Goal: Information Seeking & Learning: Learn about a topic

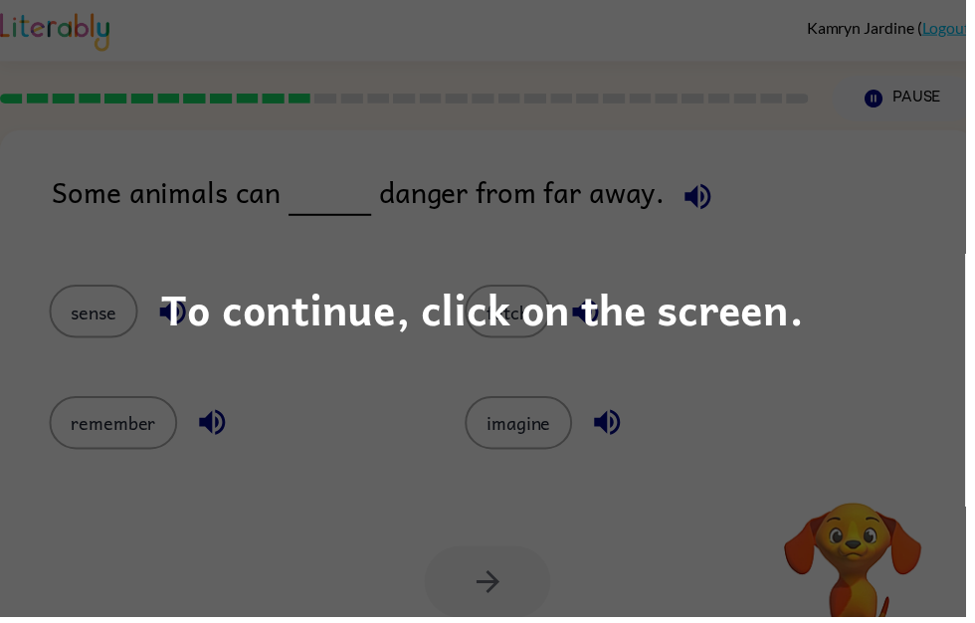
click at [787, 290] on div "To continue, click on the screen." at bounding box center [487, 311] width 648 height 68
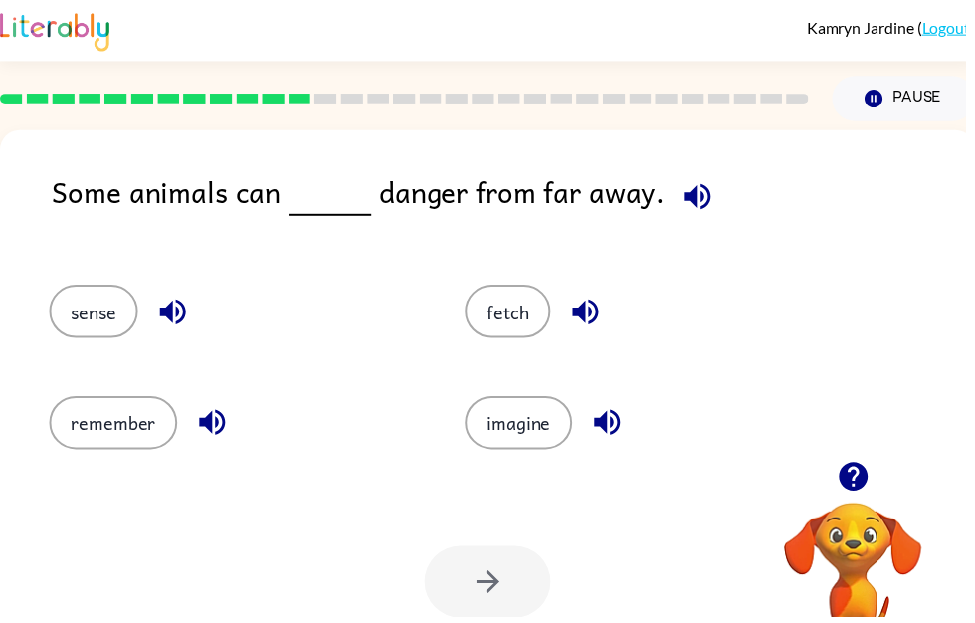
click at [602, 308] on icon "button" at bounding box center [591, 314] width 35 height 35
click at [636, 408] on div "imagine" at bounding box center [656, 427] width 374 height 54
click at [576, 433] on button "imagine" at bounding box center [523, 427] width 108 height 54
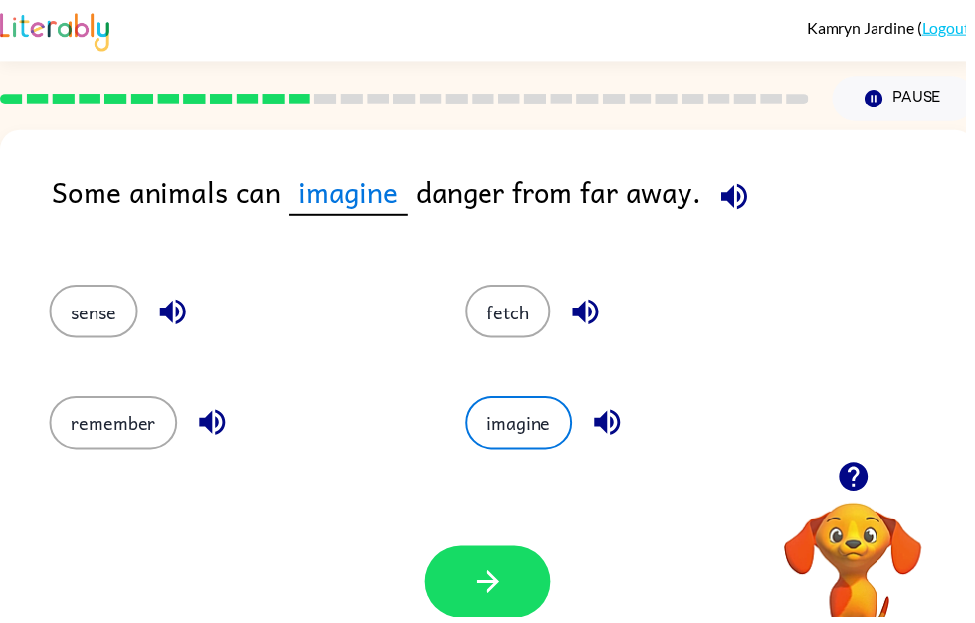
click at [621, 427] on icon "button" at bounding box center [613, 426] width 35 height 35
click at [197, 299] on div "sense" at bounding box center [237, 314] width 374 height 54
click at [130, 306] on button "sense" at bounding box center [94, 314] width 89 height 54
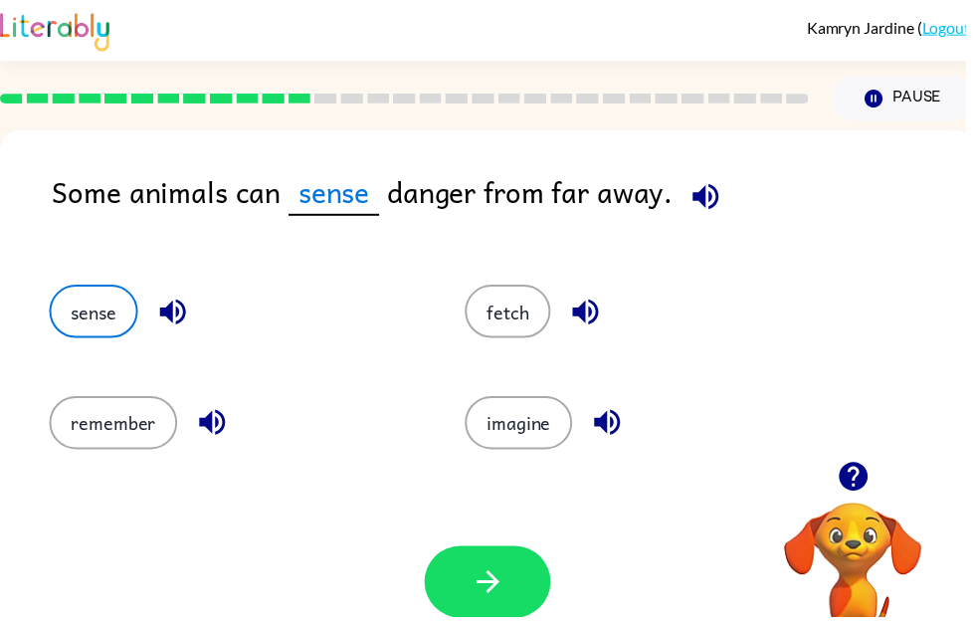
click at [183, 313] on icon "button" at bounding box center [174, 314] width 35 height 35
click at [503, 589] on icon "button" at bounding box center [491, 587] width 23 height 23
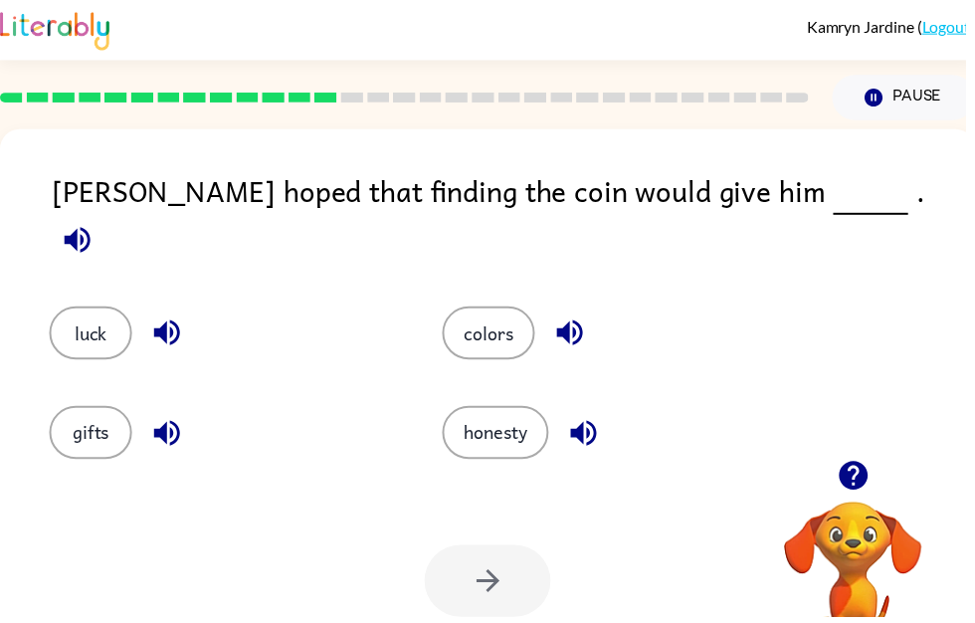
scroll to position [2, 0]
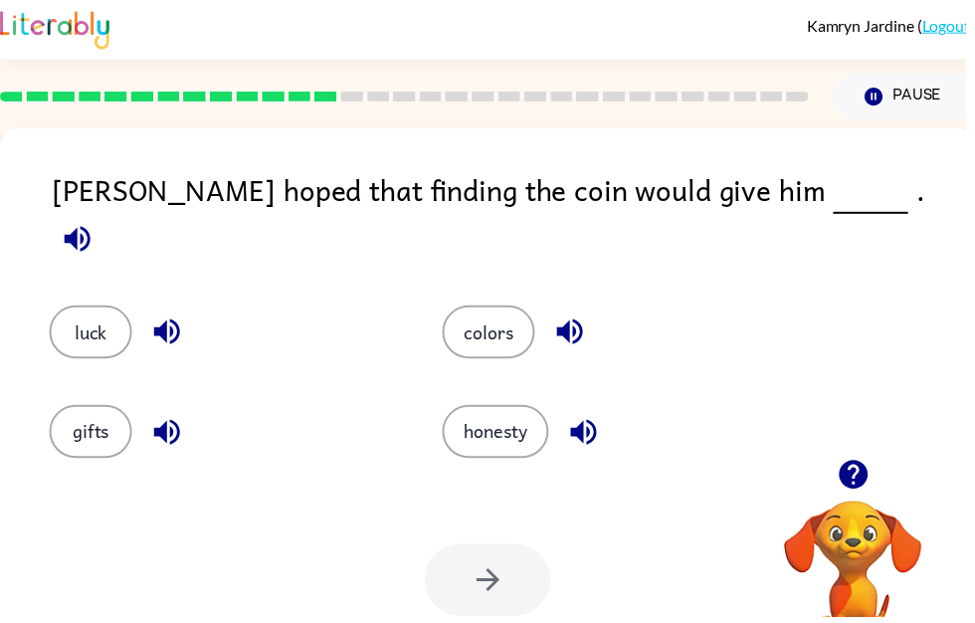
click at [95, 224] on icon "button" at bounding box center [78, 241] width 35 height 35
click at [103, 216] on button "button" at bounding box center [78, 241] width 51 height 51
click at [93, 308] on button "luck" at bounding box center [92, 335] width 84 height 54
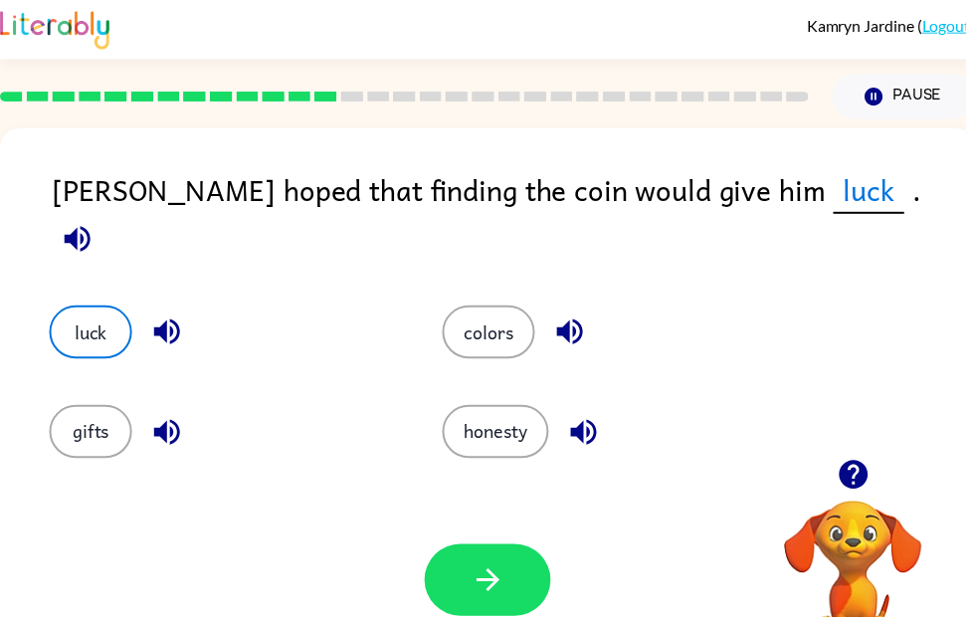
click at [164, 270] on div "luck" at bounding box center [210, 320] width 397 height 100
click at [92, 308] on button "luck" at bounding box center [92, 335] width 84 height 54
click at [88, 311] on button "luck" at bounding box center [92, 335] width 84 height 54
click at [501, 583] on icon "button" at bounding box center [492, 585] width 35 height 35
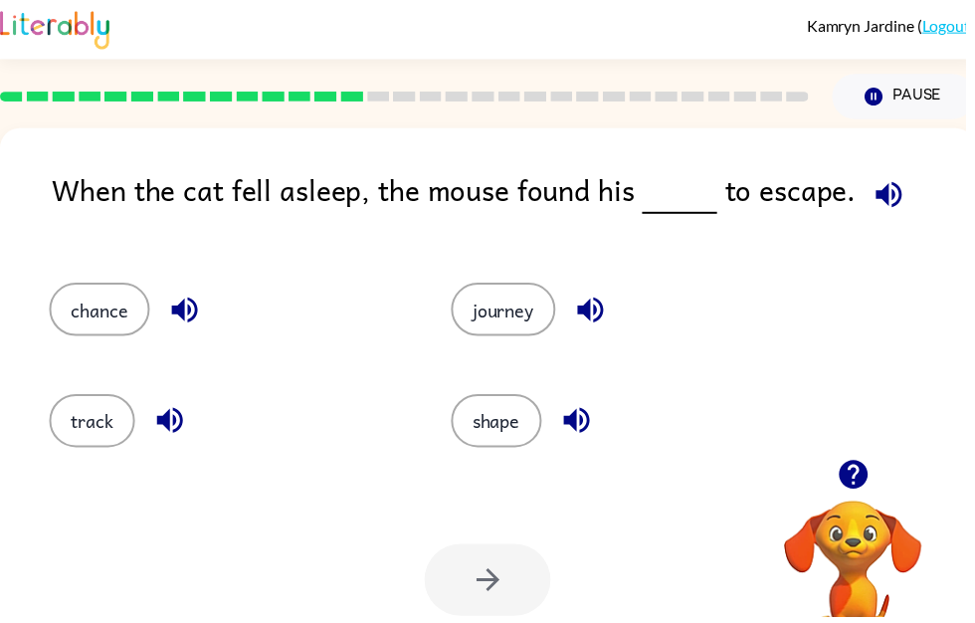
click at [225, 300] on div "chance" at bounding box center [230, 312] width 360 height 54
click at [194, 323] on icon "button" at bounding box center [186, 313] width 26 height 26
click at [880, 203] on icon "button" at bounding box center [897, 196] width 35 height 35
click at [123, 307] on button "chance" at bounding box center [100, 312] width 101 height 54
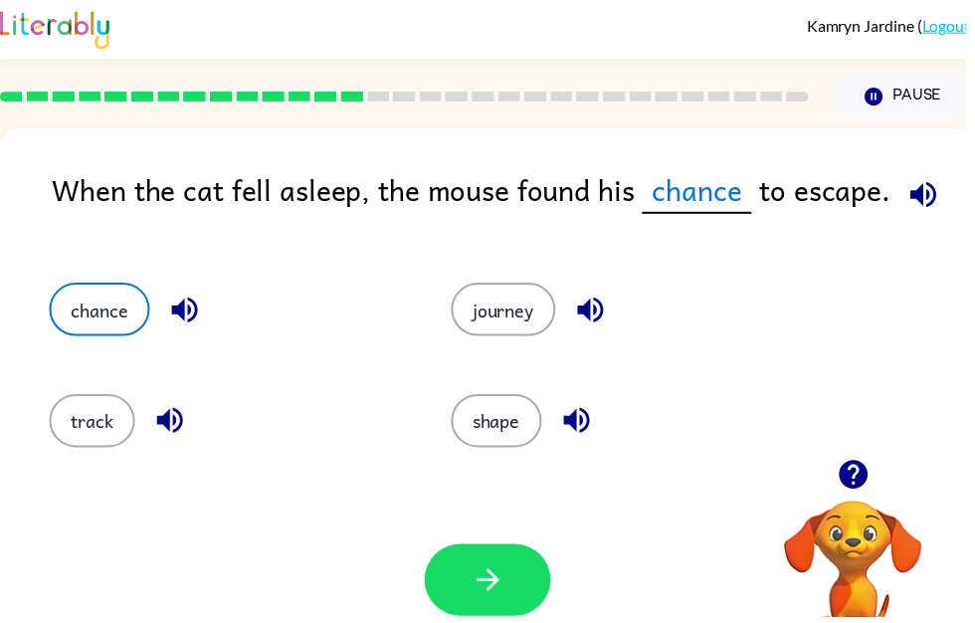
click at [194, 312] on icon "button" at bounding box center [186, 312] width 35 height 35
click at [170, 417] on icon "button" at bounding box center [171, 425] width 26 height 26
click at [600, 294] on button "button" at bounding box center [596, 312] width 51 height 51
click at [586, 417] on icon "button" at bounding box center [582, 424] width 35 height 35
click at [96, 425] on button "track" at bounding box center [93, 425] width 87 height 54
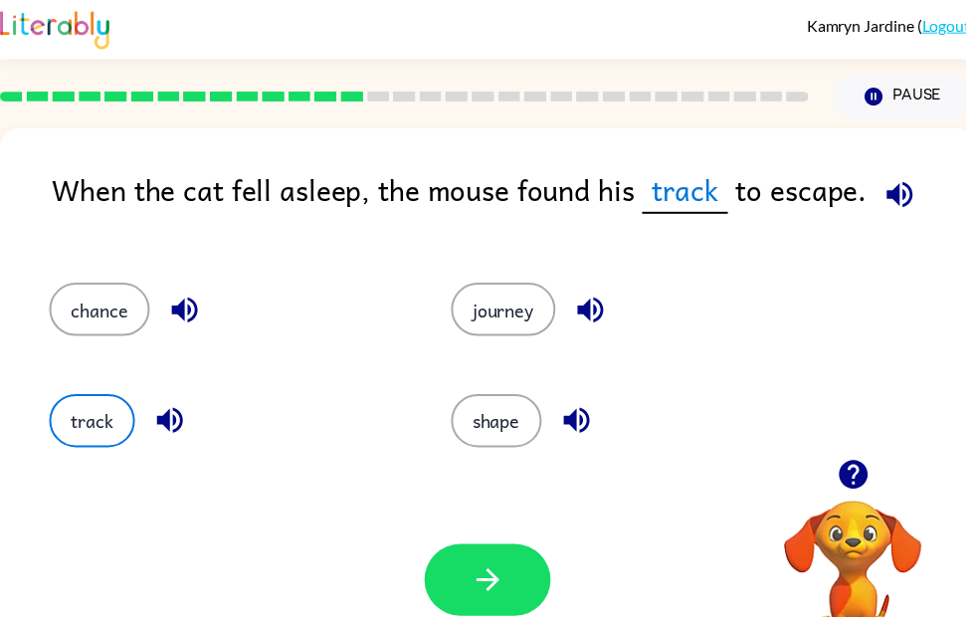
click at [520, 567] on button "button" at bounding box center [492, 585] width 127 height 73
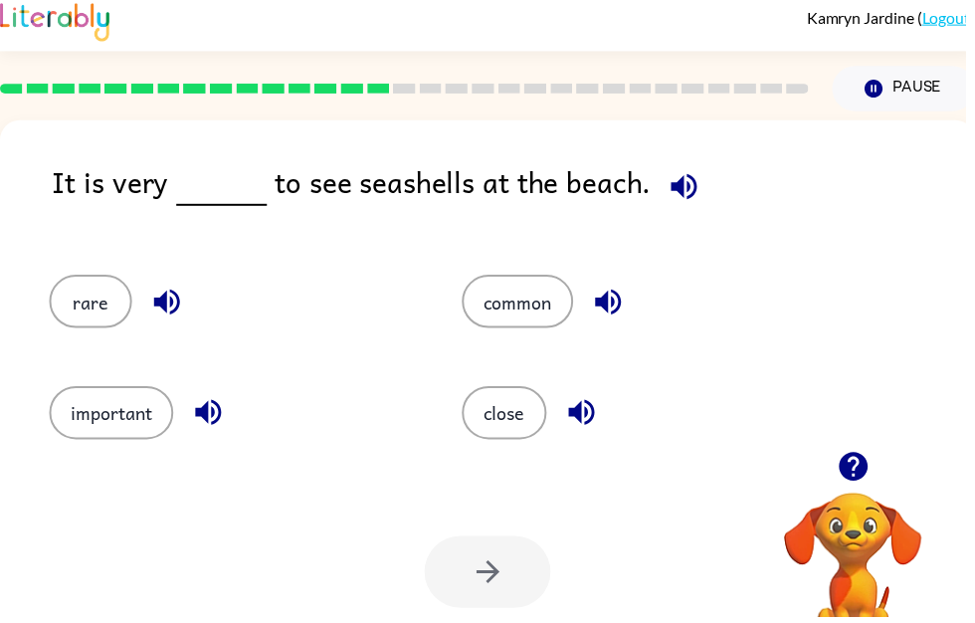
scroll to position [10, 0]
click at [676, 198] on icon "button" at bounding box center [690, 188] width 35 height 35
click at [683, 182] on icon "button" at bounding box center [690, 188] width 35 height 35
click at [539, 300] on button "common" at bounding box center [522, 304] width 112 height 54
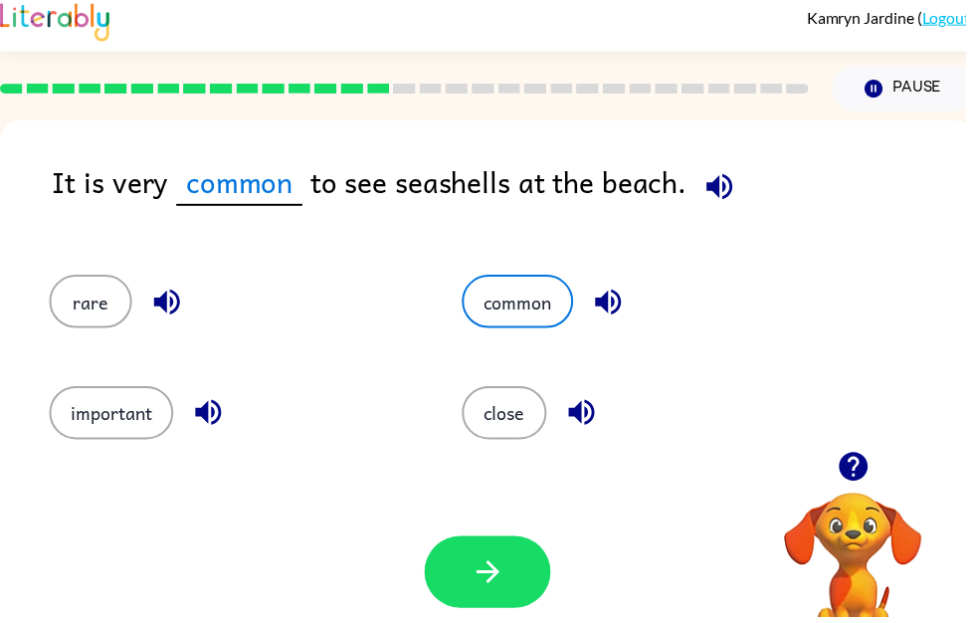
click at [509, 576] on icon "button" at bounding box center [492, 577] width 35 height 35
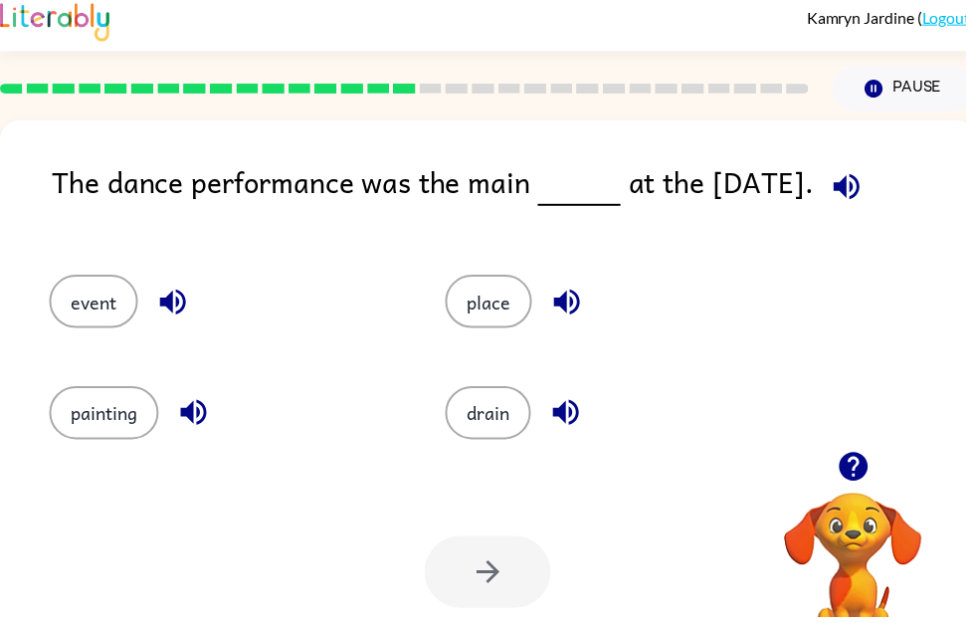
click at [851, 183] on icon "button" at bounding box center [854, 188] width 35 height 35
click at [581, 305] on icon "button" at bounding box center [572, 304] width 35 height 35
click at [570, 420] on icon "button" at bounding box center [571, 417] width 26 height 26
click at [192, 310] on icon "button" at bounding box center [174, 304] width 35 height 35
click at [184, 299] on icon "button" at bounding box center [174, 305] width 26 height 26
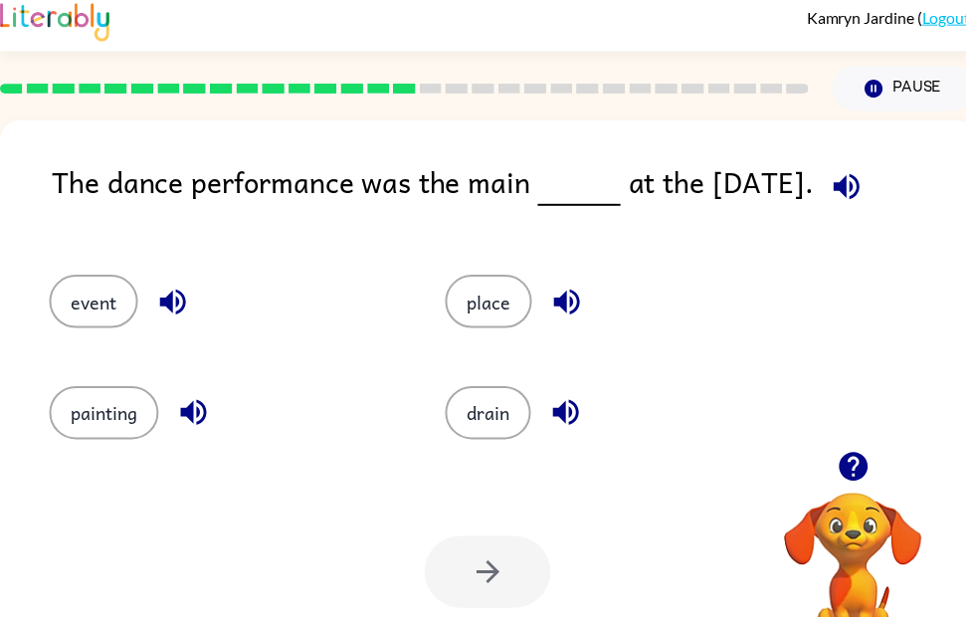
click at [203, 427] on icon "button" at bounding box center [195, 417] width 26 height 26
click at [118, 303] on button "event" at bounding box center [94, 304] width 89 height 54
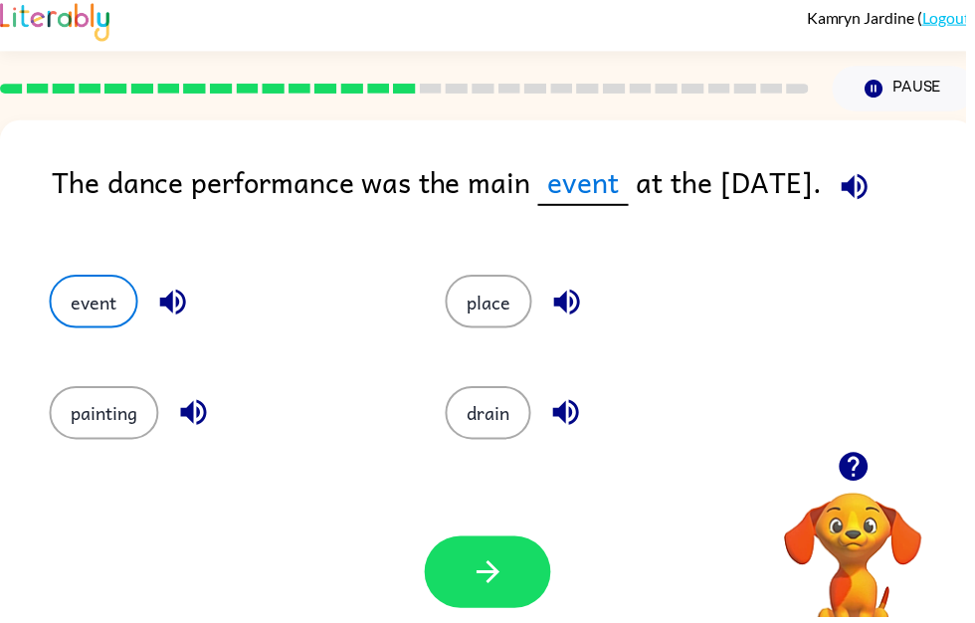
click at [517, 564] on button "button" at bounding box center [492, 577] width 127 height 73
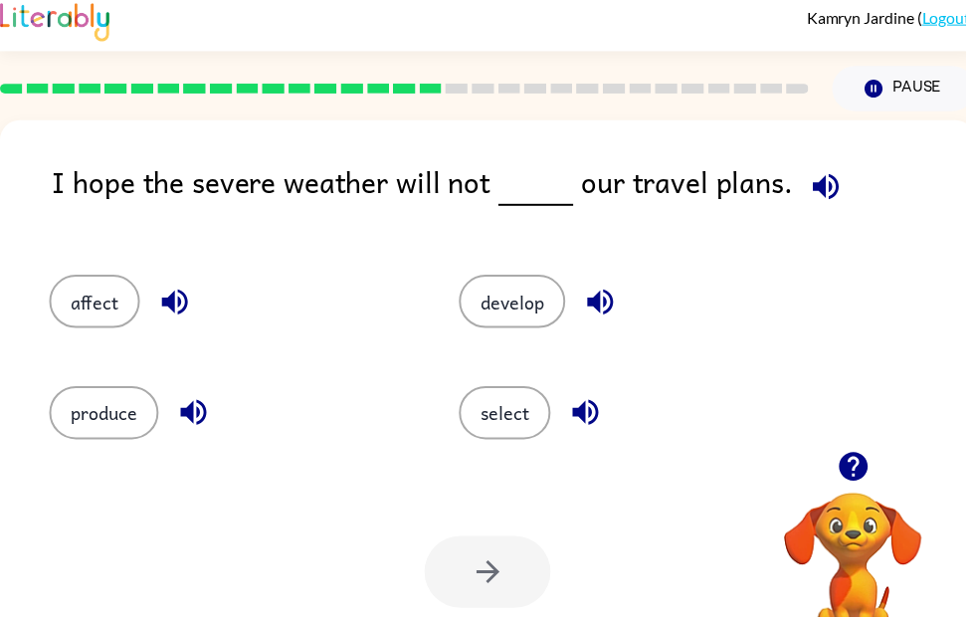
click at [843, 183] on button "button" at bounding box center [833, 188] width 51 height 51
click at [607, 312] on icon "button" at bounding box center [606, 305] width 26 height 26
click at [613, 300] on icon "button" at bounding box center [606, 304] width 35 height 35
click at [604, 421] on icon "button" at bounding box center [591, 417] width 26 height 26
click at [258, 293] on div "affect" at bounding box center [234, 304] width 368 height 54
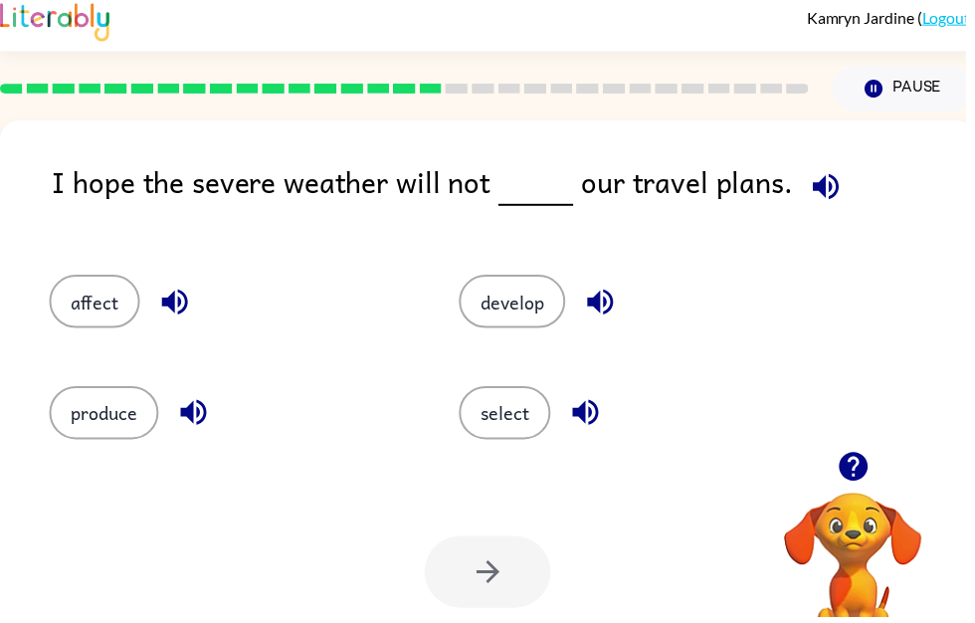
click at [186, 308] on icon "button" at bounding box center [176, 304] width 35 height 35
click at [196, 418] on icon "button" at bounding box center [195, 417] width 26 height 26
click at [203, 417] on icon "button" at bounding box center [195, 416] width 35 height 35
click at [109, 303] on button "affect" at bounding box center [95, 304] width 91 height 54
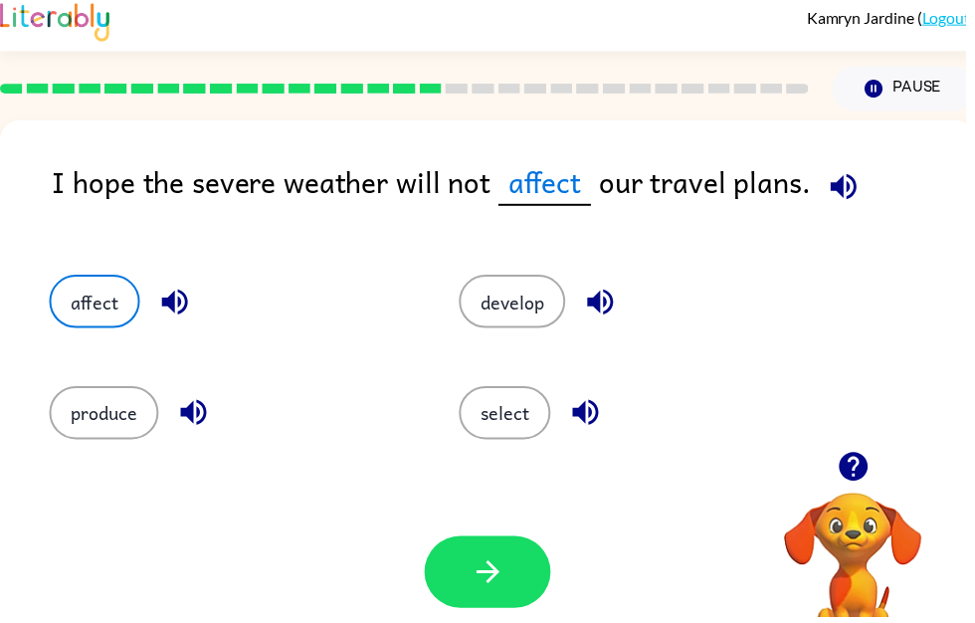
click at [495, 548] on button "button" at bounding box center [492, 577] width 127 height 73
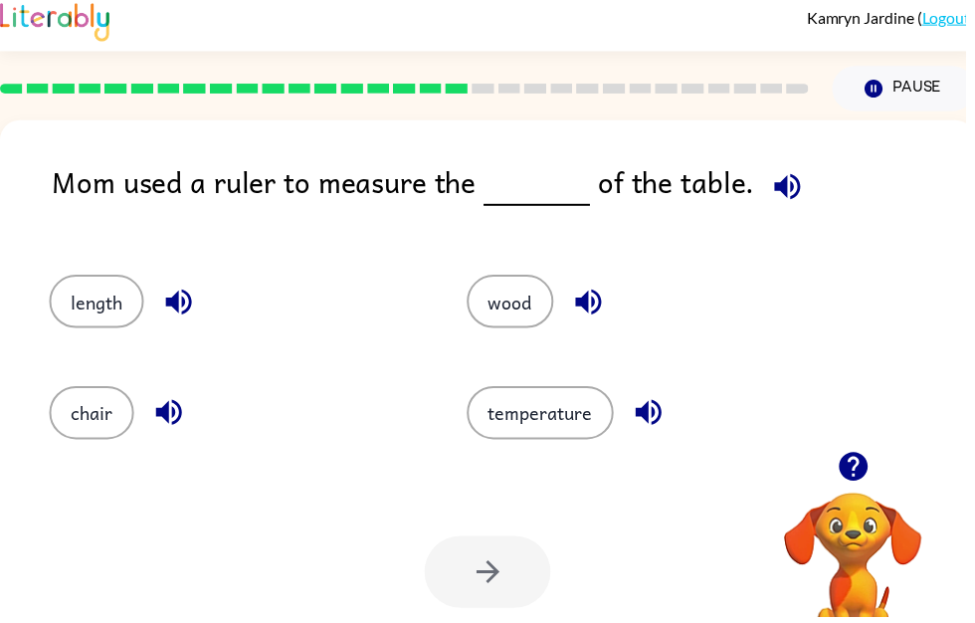
click at [805, 176] on button "button" at bounding box center [795, 188] width 51 height 51
click at [109, 301] on button "length" at bounding box center [97, 304] width 95 height 54
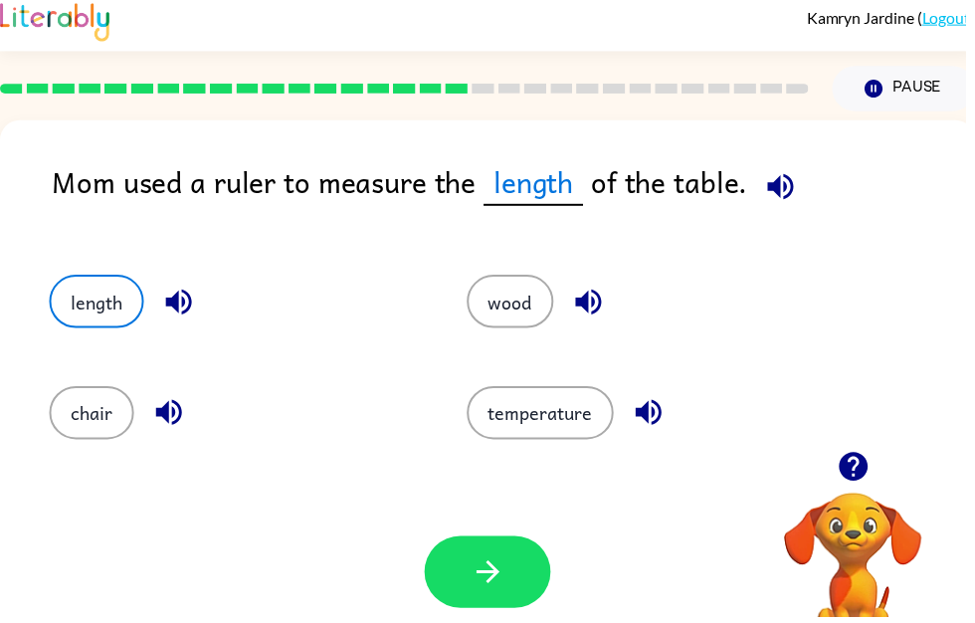
click at [482, 571] on icon "button" at bounding box center [492, 577] width 35 height 35
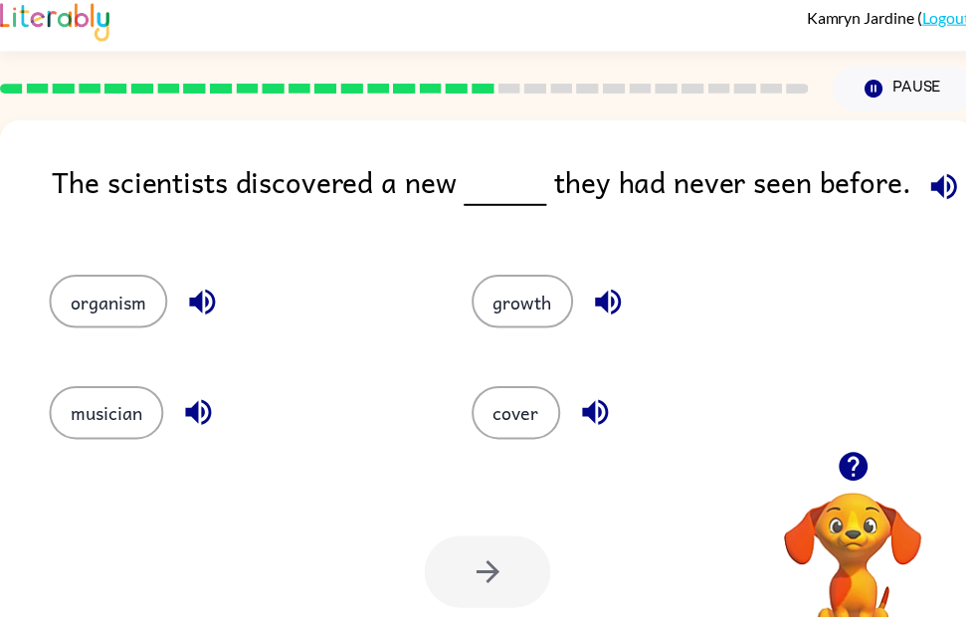
click at [936, 203] on icon "button" at bounding box center [953, 188] width 35 height 35
click at [207, 416] on icon "button" at bounding box center [200, 417] width 26 height 26
click at [219, 307] on icon "button" at bounding box center [204, 304] width 35 height 35
click at [617, 310] on icon "button" at bounding box center [614, 304] width 35 height 35
click at [611, 410] on icon "button" at bounding box center [601, 417] width 26 height 26
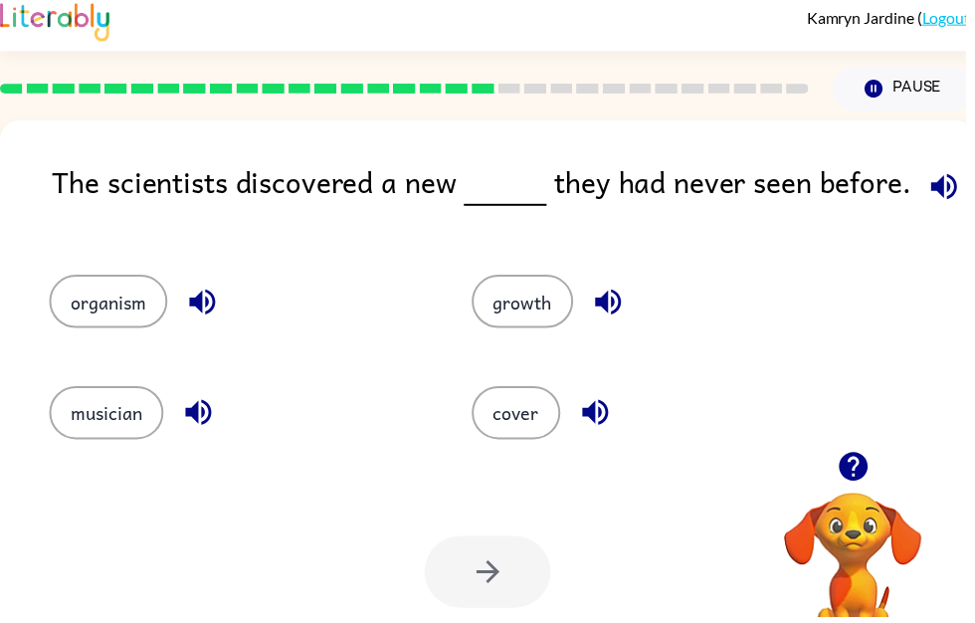
click at [130, 298] on button "organism" at bounding box center [109, 304] width 119 height 54
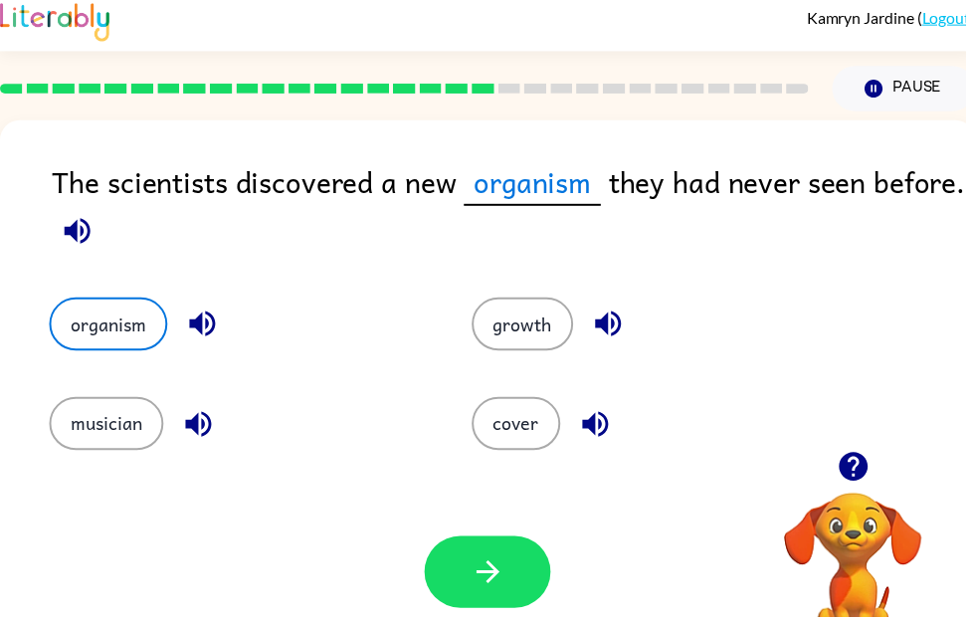
click at [503, 564] on icon "button" at bounding box center [492, 577] width 35 height 35
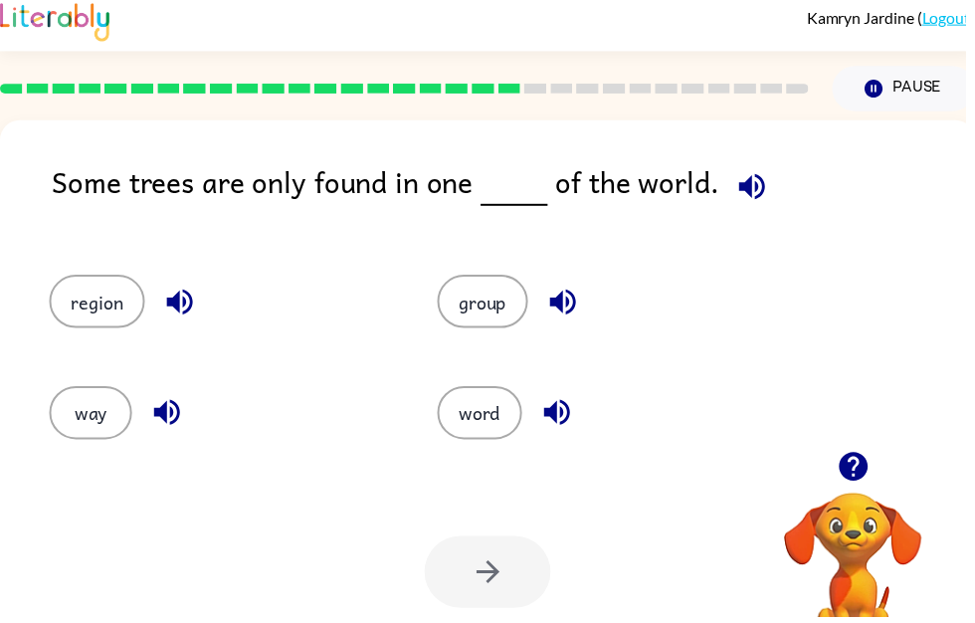
click at [757, 193] on icon "button" at bounding box center [759, 188] width 35 height 35
click at [514, 296] on button "group" at bounding box center [487, 304] width 91 height 54
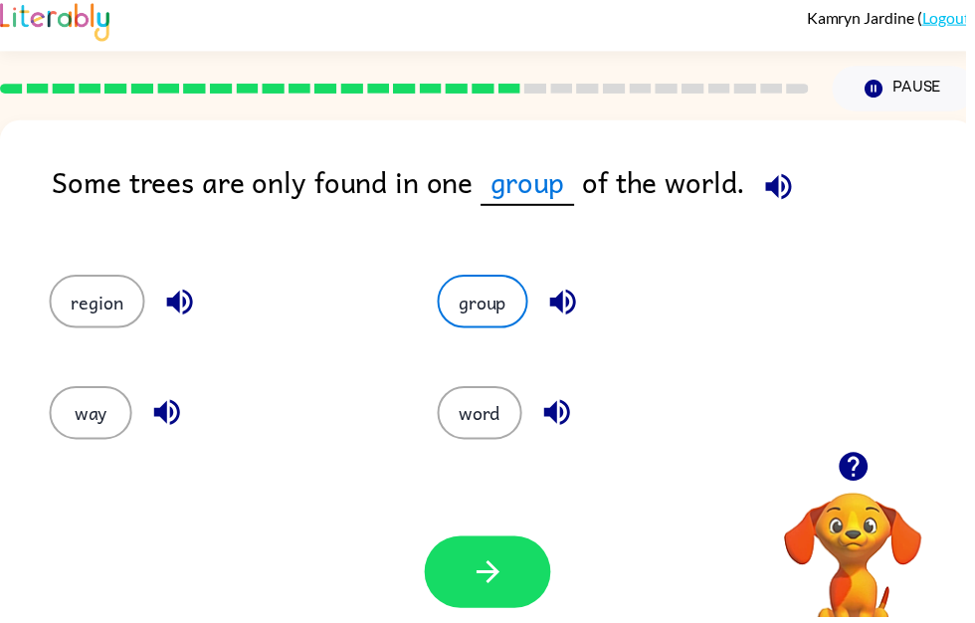
click at [518, 567] on button "button" at bounding box center [492, 577] width 127 height 73
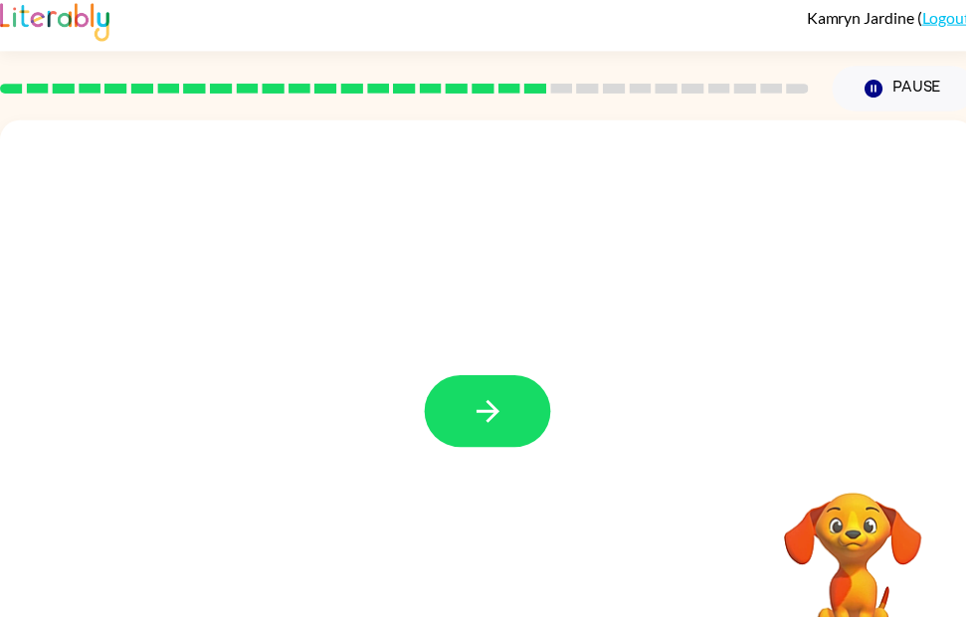
click at [501, 422] on icon "button" at bounding box center [492, 415] width 35 height 35
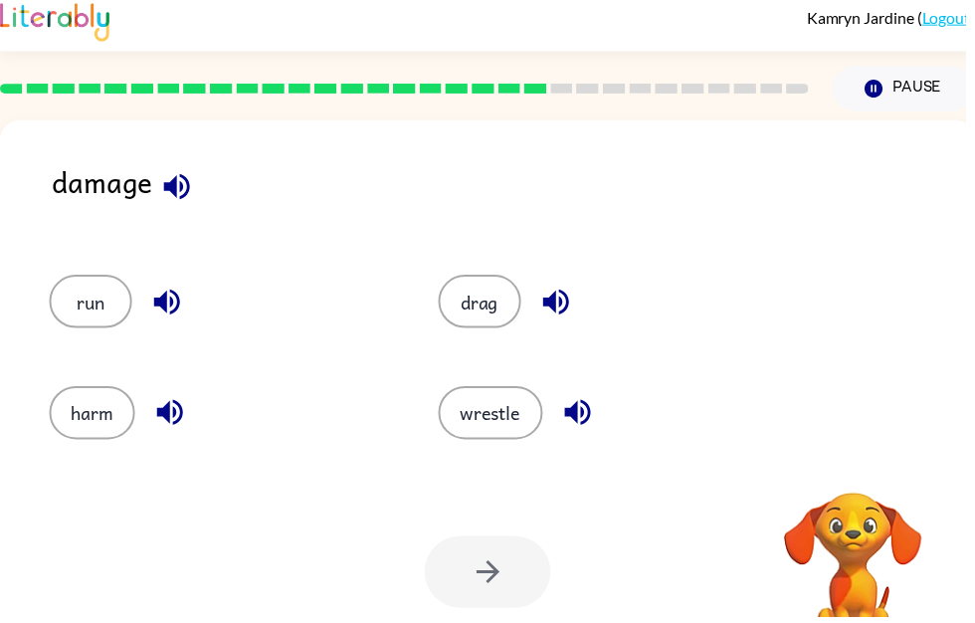
click at [182, 176] on icon "button" at bounding box center [178, 188] width 35 height 35
click at [578, 301] on icon "button" at bounding box center [561, 304] width 35 height 35
click at [571, 297] on icon "button" at bounding box center [561, 304] width 35 height 35
click at [586, 417] on icon "button" at bounding box center [583, 417] width 26 height 26
click at [565, 296] on icon "button" at bounding box center [561, 305] width 26 height 26
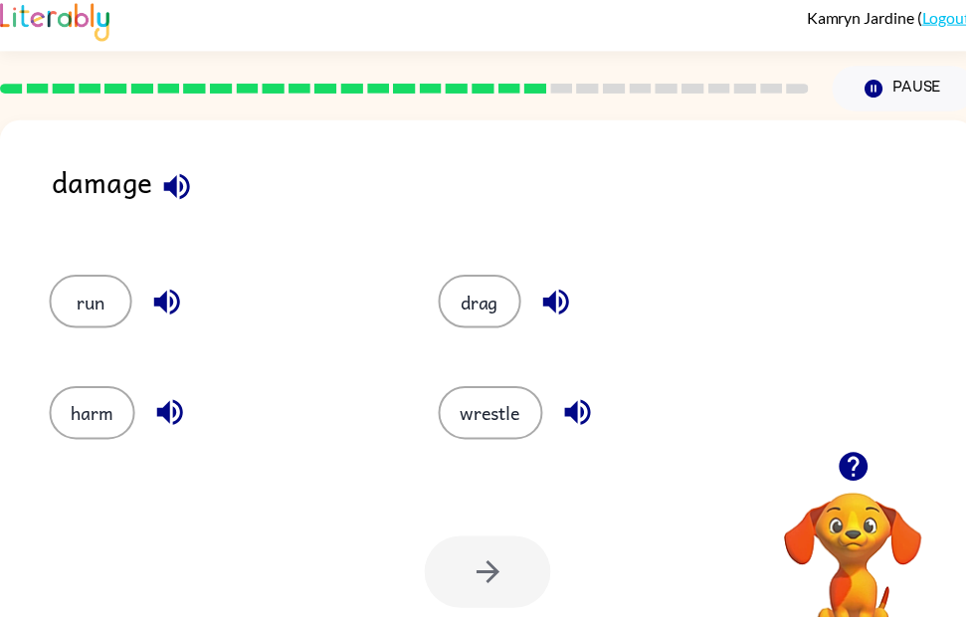
click at [580, 289] on button "button" at bounding box center [561, 304] width 51 height 51
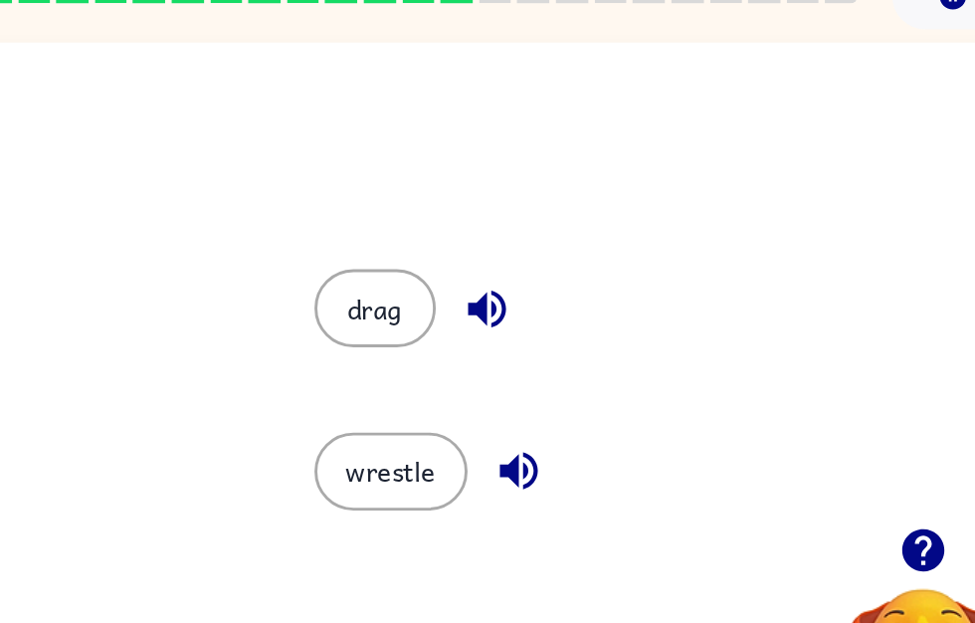
scroll to position [0, 0]
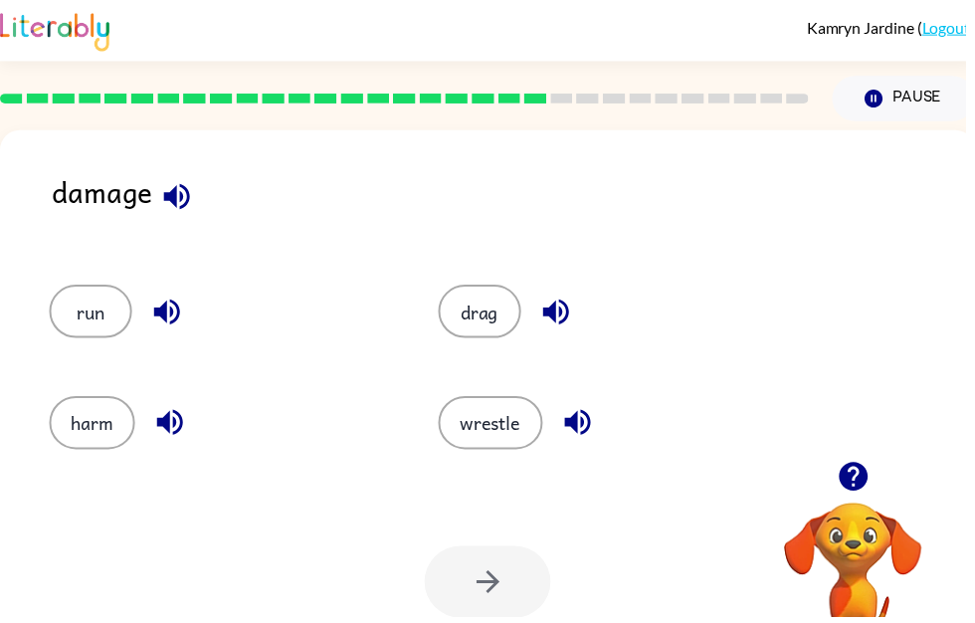
click at [167, 300] on icon "button" at bounding box center [168, 314] width 35 height 35
click at [168, 427] on icon "button" at bounding box center [171, 427] width 26 height 26
click at [78, 447] on button "harm" at bounding box center [93, 427] width 87 height 54
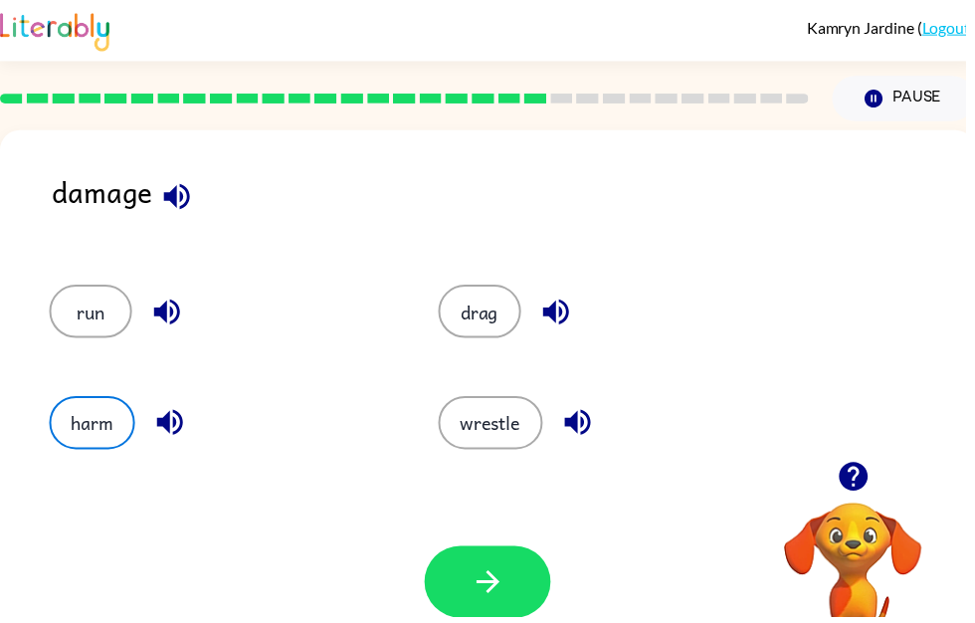
click at [516, 589] on button "button" at bounding box center [492, 587] width 127 height 73
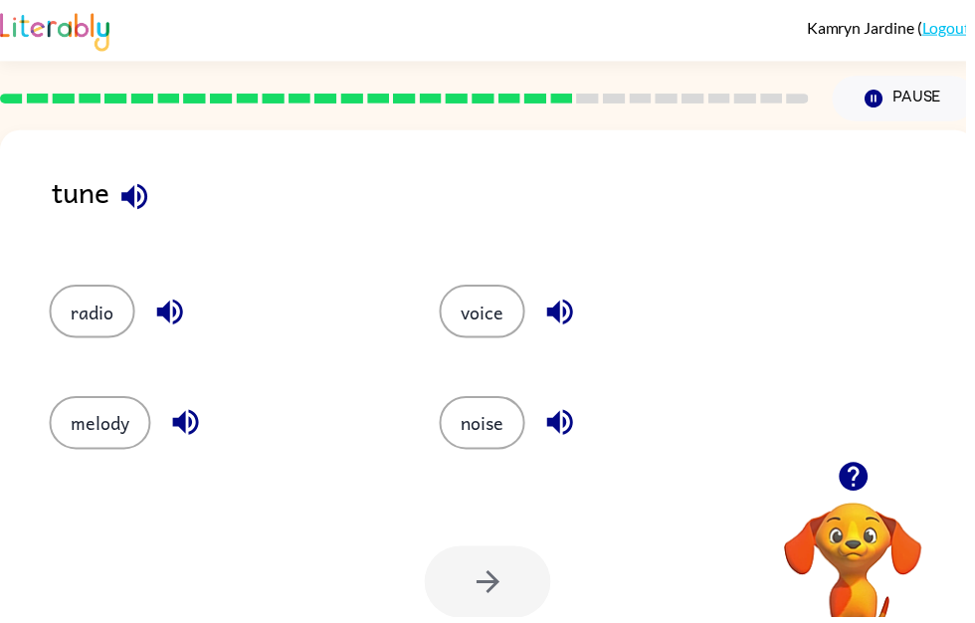
click at [192, 314] on button "button" at bounding box center [171, 314] width 51 height 51
click at [184, 312] on icon "button" at bounding box center [171, 315] width 26 height 26
click at [170, 306] on icon "button" at bounding box center [171, 315] width 26 height 26
click at [196, 428] on icon "button" at bounding box center [187, 426] width 35 height 35
click at [577, 304] on icon "button" at bounding box center [565, 314] width 35 height 35
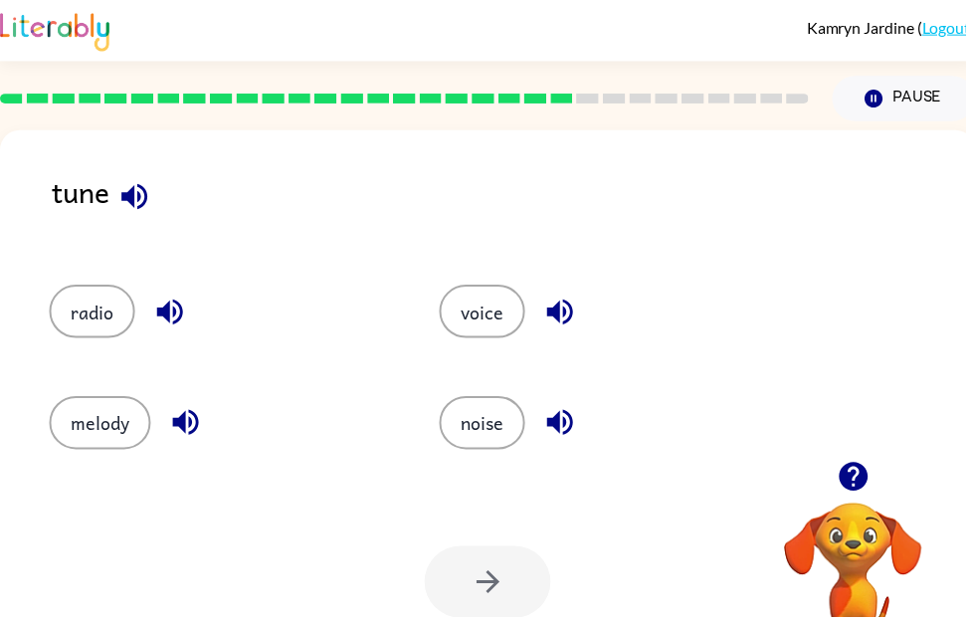
click at [569, 422] on icon "button" at bounding box center [565, 426] width 35 height 35
click at [139, 207] on icon "button" at bounding box center [135, 198] width 35 height 35
click at [478, 440] on button "noise" at bounding box center [487, 427] width 87 height 54
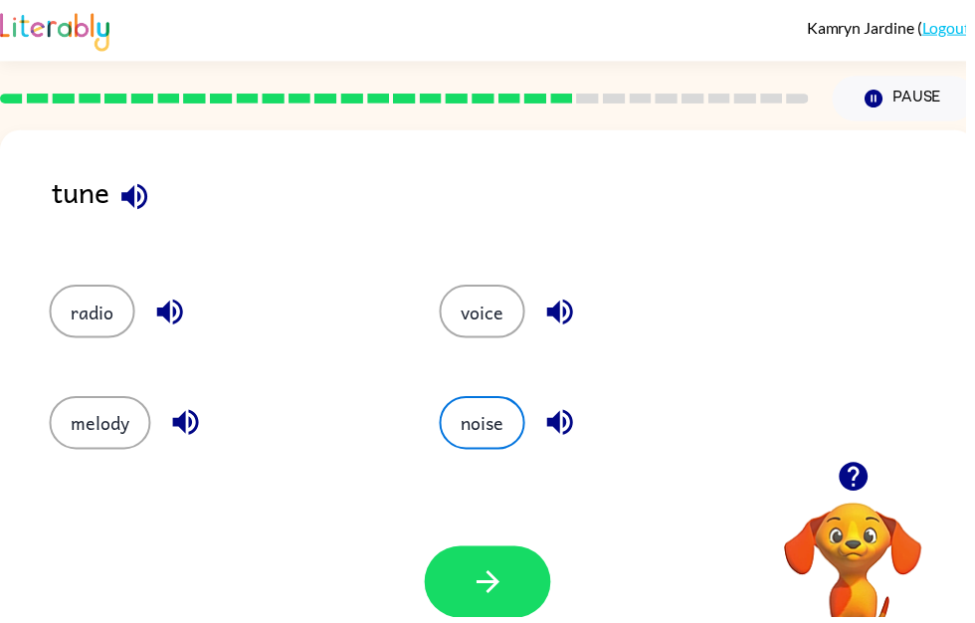
click at [524, 589] on button "button" at bounding box center [492, 587] width 127 height 73
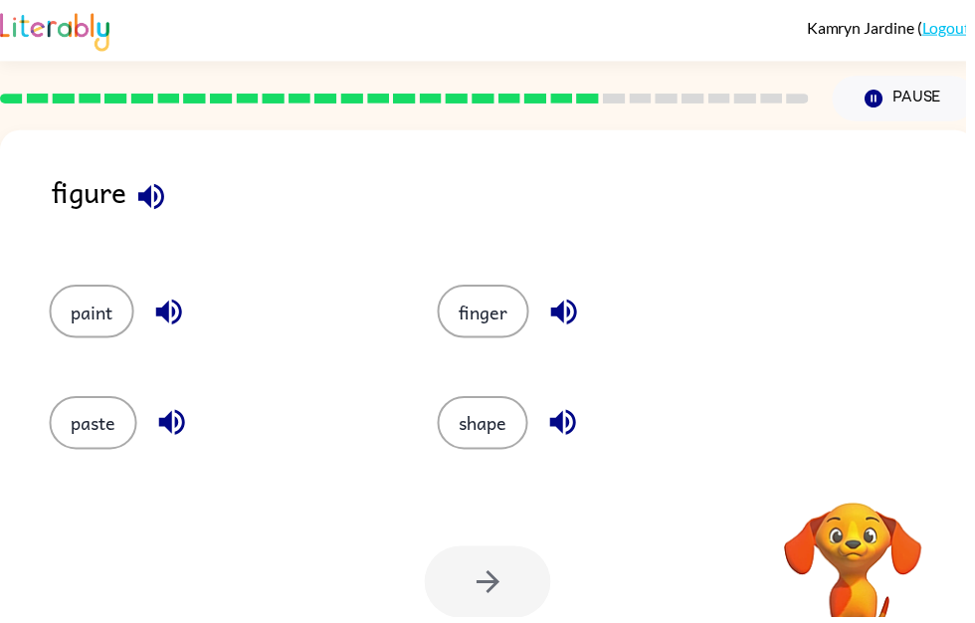
click at [161, 180] on button "button" at bounding box center [152, 198] width 51 height 51
click at [159, 193] on icon "button" at bounding box center [152, 198] width 35 height 35
click at [169, 203] on icon "button" at bounding box center [152, 198] width 35 height 35
click at [172, 313] on icon "button" at bounding box center [170, 314] width 35 height 35
click at [173, 329] on icon "button" at bounding box center [170, 314] width 35 height 35
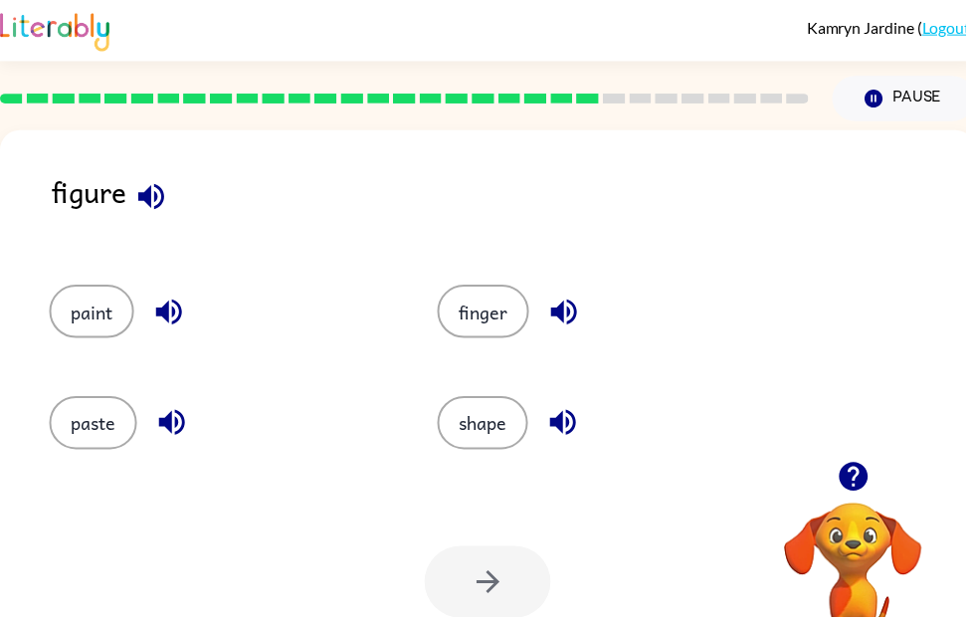
click at [173, 436] on icon "button" at bounding box center [173, 427] width 26 height 26
click at [610, 321] on div "finger" at bounding box center [615, 314] width 346 height 54
click at [586, 312] on icon "button" at bounding box center [569, 314] width 35 height 35
click at [575, 440] on icon "button" at bounding box center [568, 427] width 26 height 26
click at [168, 180] on button "button" at bounding box center [152, 198] width 51 height 51
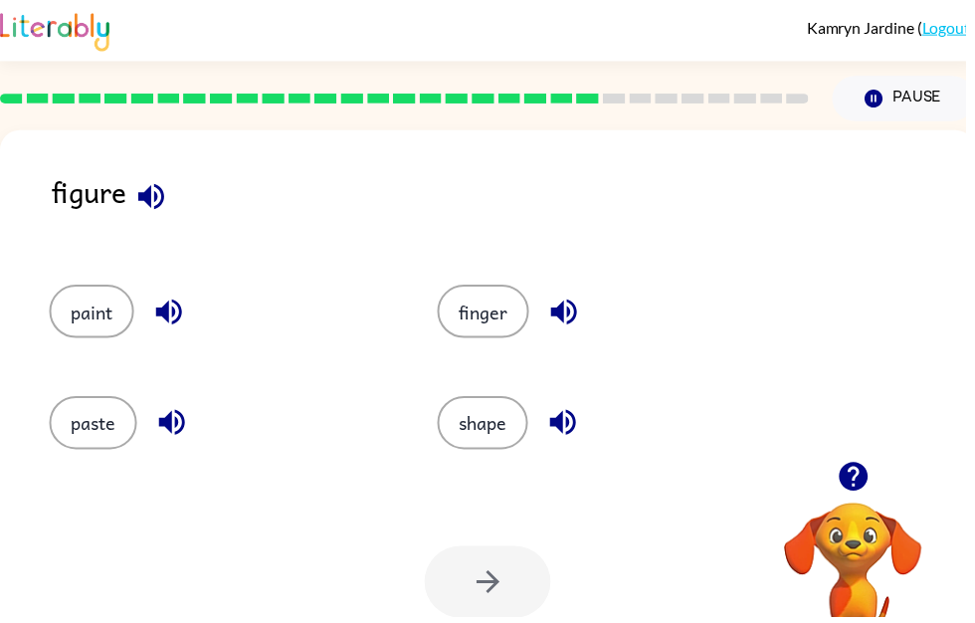
click at [513, 311] on button "finger" at bounding box center [488, 314] width 92 height 54
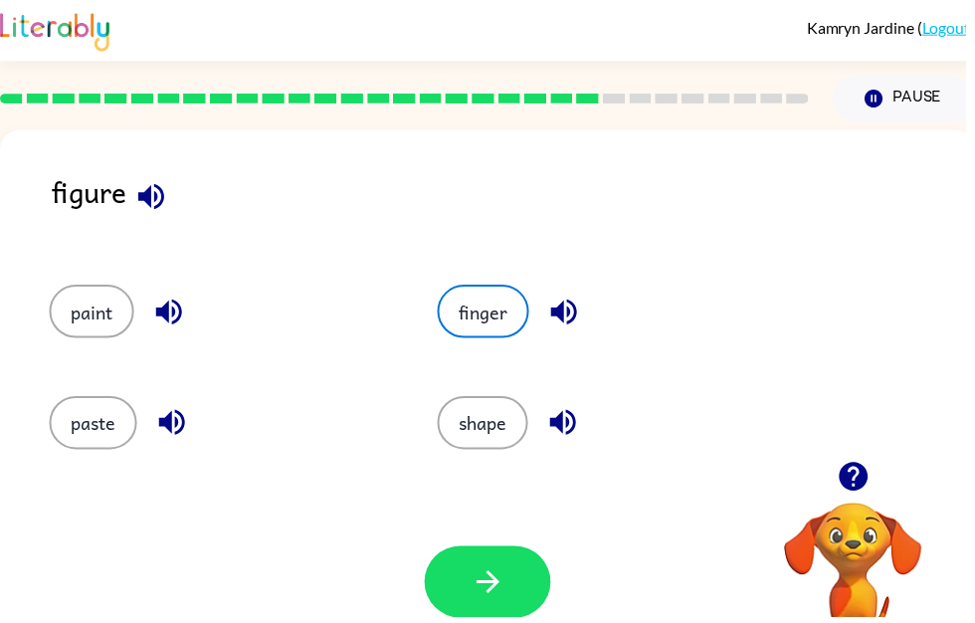
click at [518, 584] on button "button" at bounding box center [492, 587] width 127 height 73
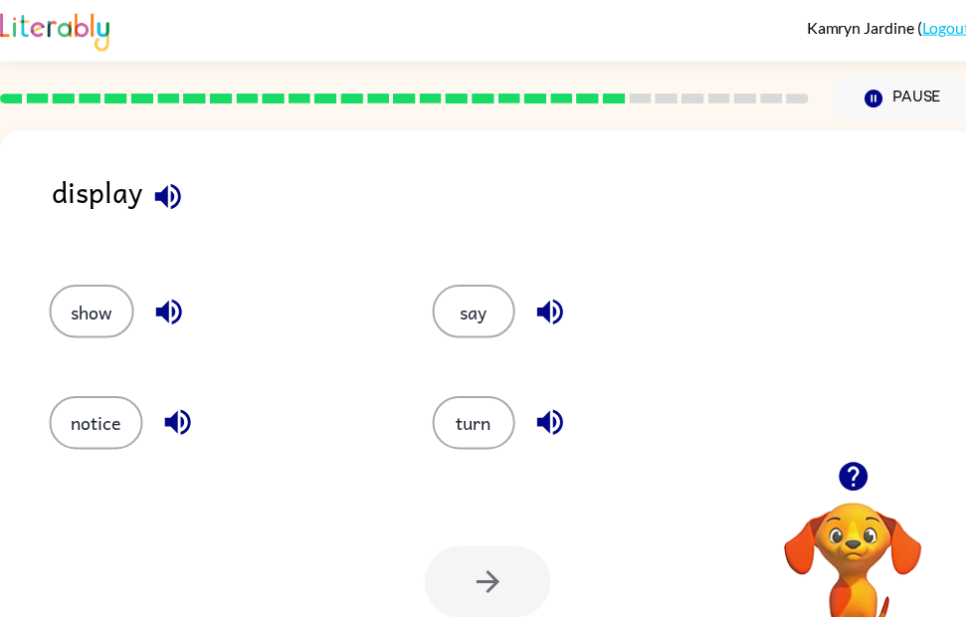
click at [184, 205] on icon "button" at bounding box center [169, 198] width 35 height 35
click at [457, 321] on button "say" at bounding box center [479, 314] width 84 height 54
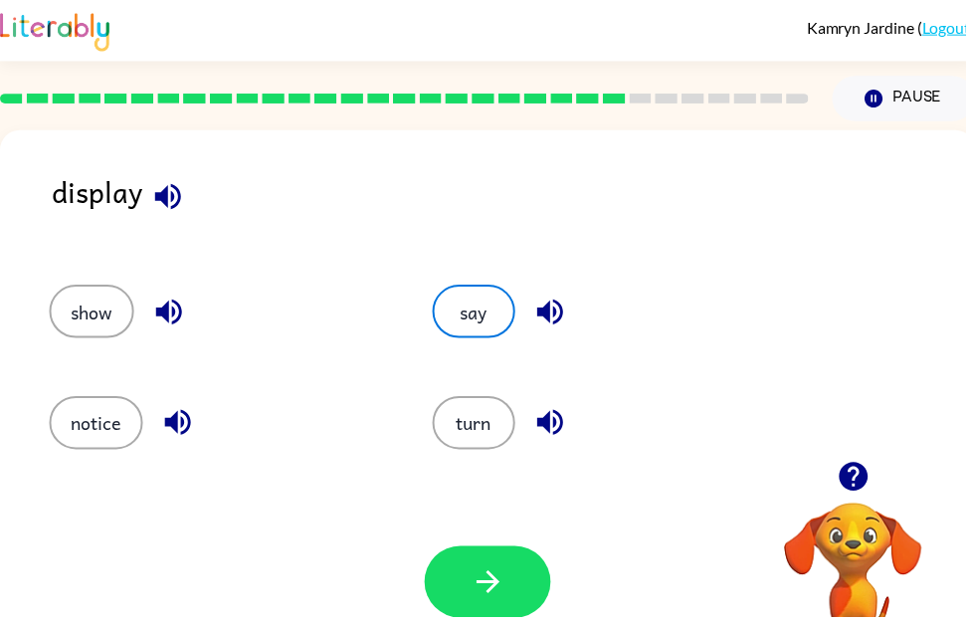
click at [87, 309] on button "show" at bounding box center [93, 314] width 86 height 54
click at [489, 591] on icon "button" at bounding box center [492, 587] width 35 height 35
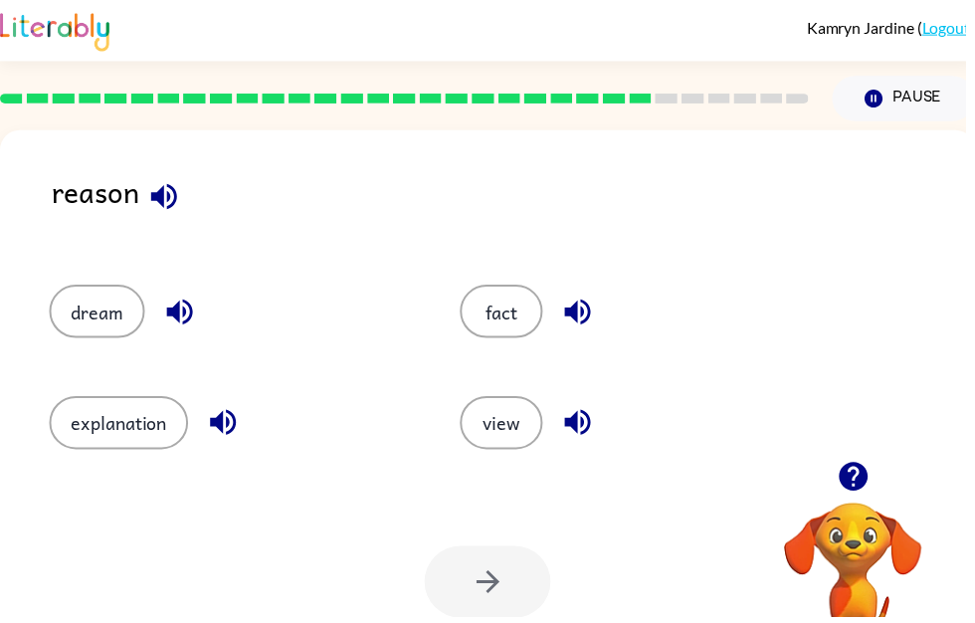
click at [156, 194] on icon "button" at bounding box center [165, 198] width 35 height 35
click at [593, 322] on icon "button" at bounding box center [583, 315] width 26 height 26
click at [581, 328] on icon "button" at bounding box center [583, 314] width 35 height 35
click at [586, 441] on icon "button" at bounding box center [583, 426] width 35 height 35
click at [177, 293] on button "button" at bounding box center [181, 314] width 51 height 51
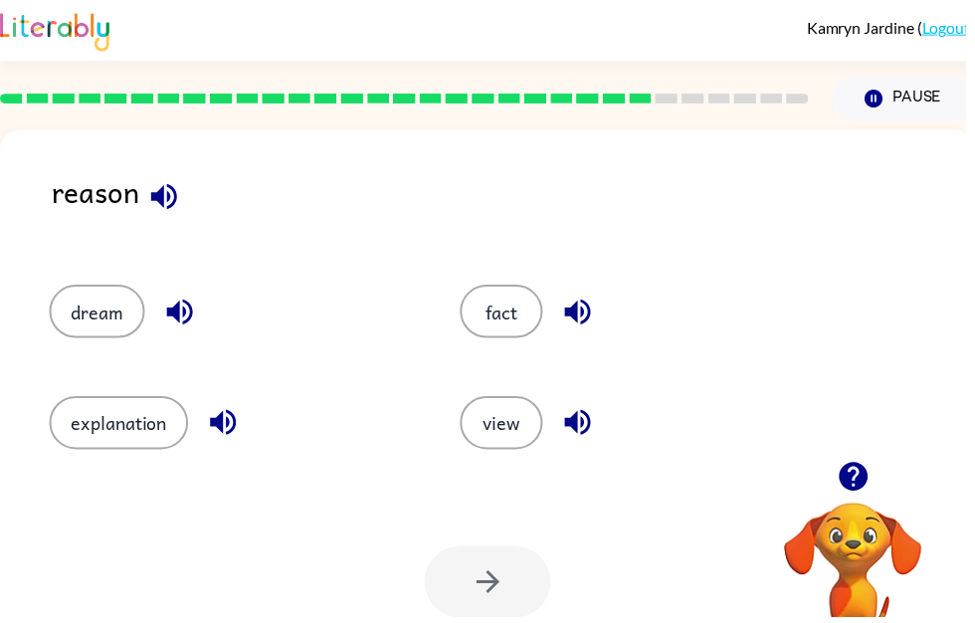
click at [228, 444] on icon "button" at bounding box center [225, 426] width 35 height 35
click at [511, 292] on button "fact" at bounding box center [506, 314] width 84 height 54
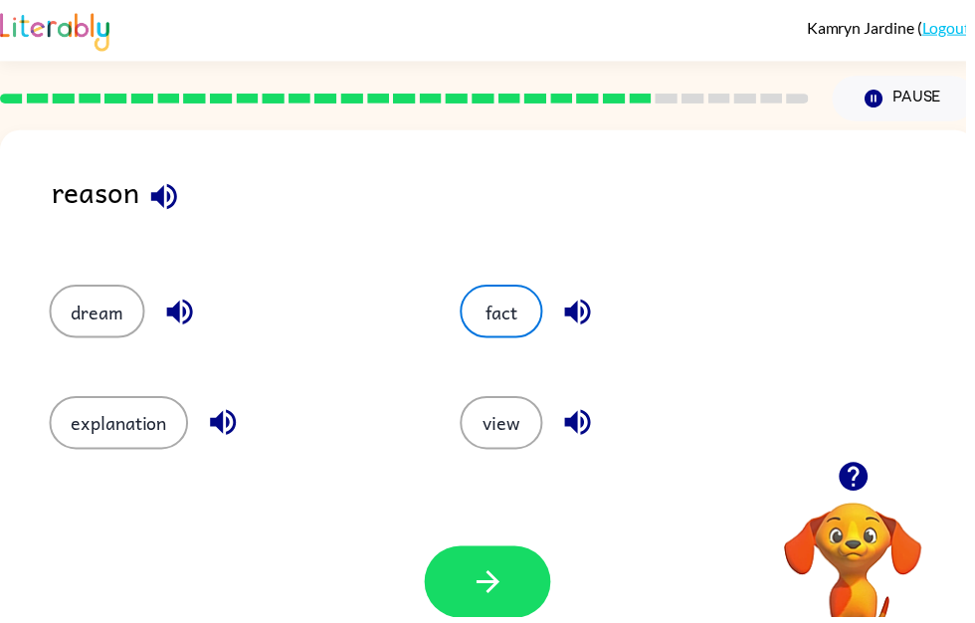
click at [456, 589] on button "button" at bounding box center [492, 587] width 127 height 73
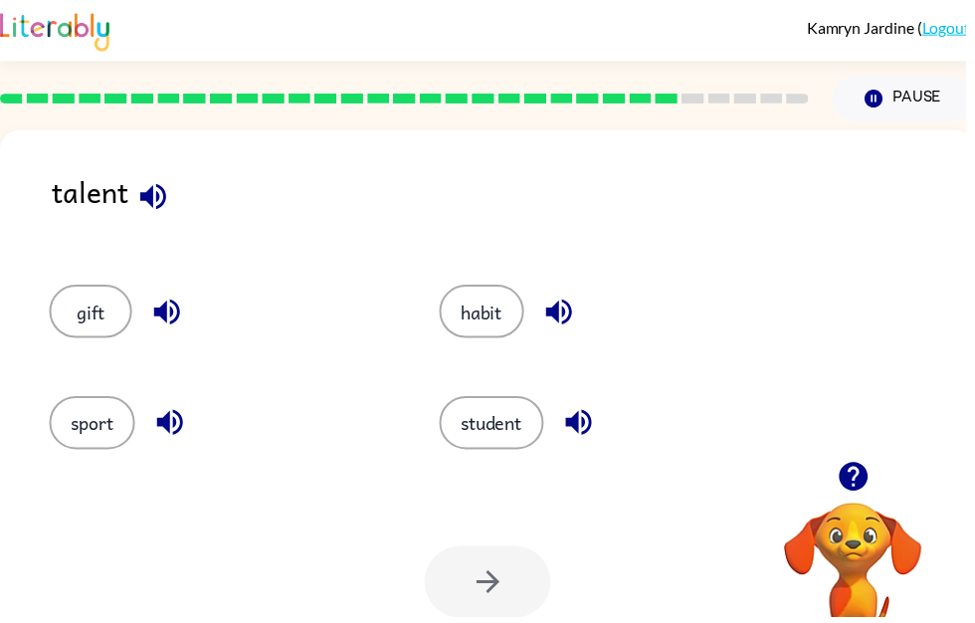
click at [133, 227] on div "talent" at bounding box center [519, 209] width 932 height 77
click at [155, 203] on icon "button" at bounding box center [154, 198] width 35 height 35
click at [159, 319] on icon "button" at bounding box center [168, 315] width 26 height 26
click at [577, 318] on icon "button" at bounding box center [564, 315] width 26 height 26
click at [584, 446] on button "button" at bounding box center [584, 426] width 51 height 51
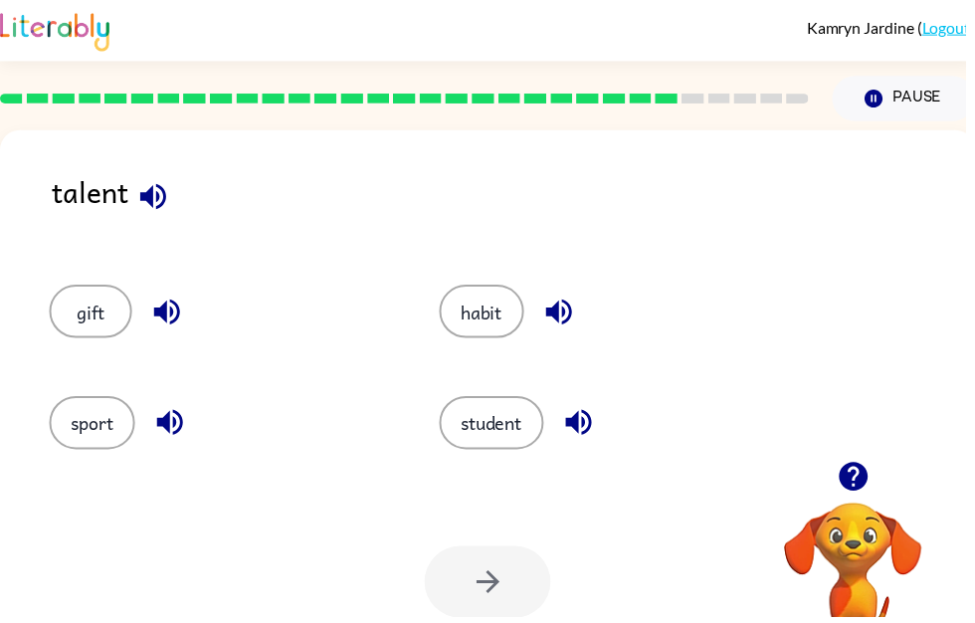
click at [148, 422] on button "button" at bounding box center [171, 426] width 51 height 51
click at [522, 589] on div at bounding box center [492, 587] width 127 height 73
click at [502, 317] on button "habit" at bounding box center [487, 314] width 86 height 54
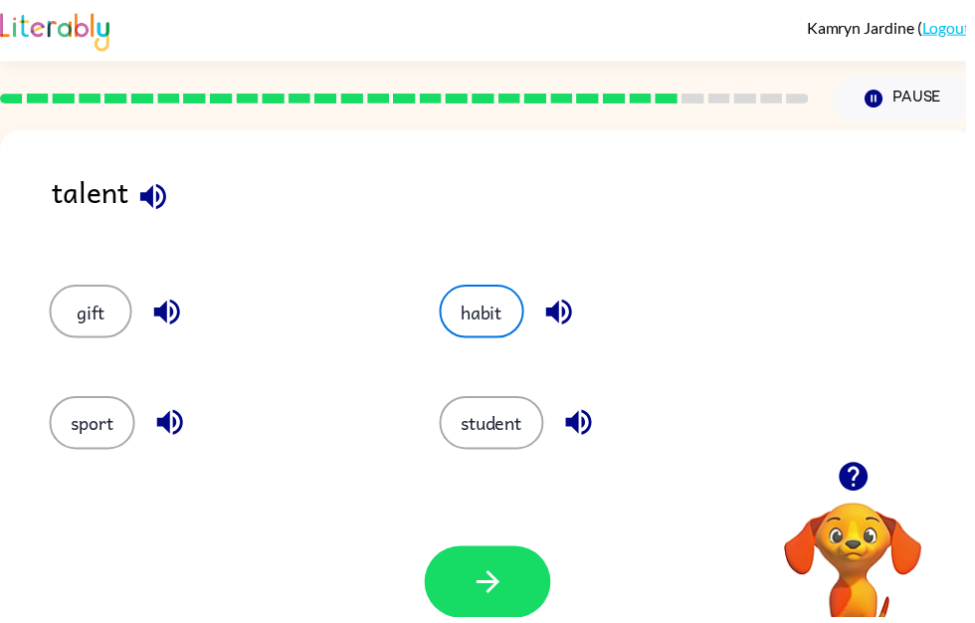
click at [525, 572] on button "button" at bounding box center [492, 587] width 127 height 73
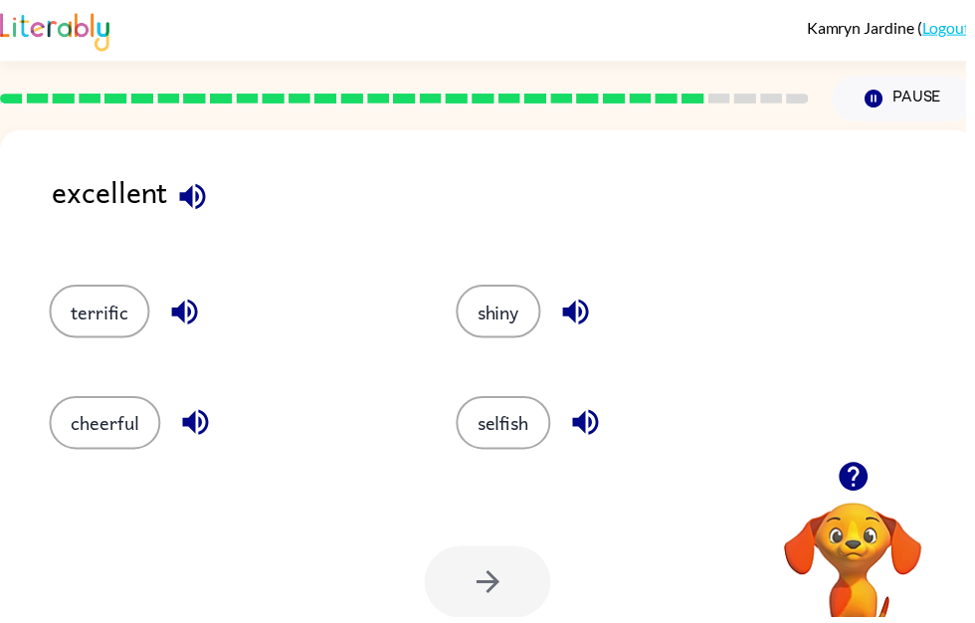
click at [179, 313] on icon "button" at bounding box center [186, 315] width 26 height 26
click at [211, 208] on icon "button" at bounding box center [194, 198] width 35 height 35
click at [190, 194] on icon "button" at bounding box center [194, 198] width 26 height 26
click at [126, 331] on button "terrific" at bounding box center [100, 314] width 101 height 54
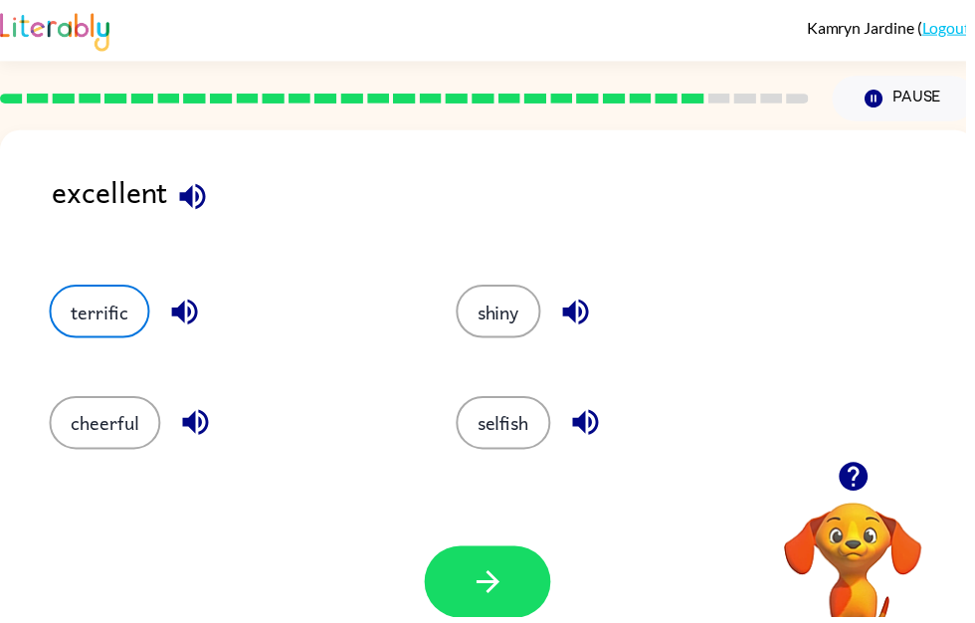
click at [496, 578] on icon "button" at bounding box center [492, 587] width 35 height 35
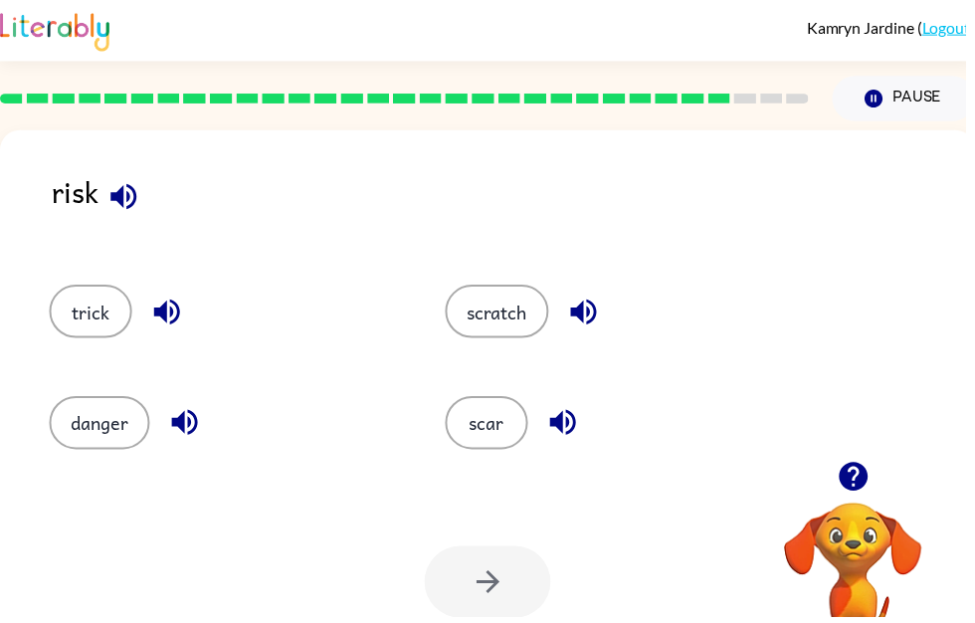
click at [139, 199] on icon "button" at bounding box center [124, 198] width 35 height 35
click at [140, 208] on icon "button" at bounding box center [124, 198] width 35 height 35
click at [177, 324] on icon "button" at bounding box center [168, 315] width 26 height 26
click at [197, 444] on icon "button" at bounding box center [186, 426] width 35 height 35
click at [579, 429] on icon "button" at bounding box center [568, 427] width 26 height 26
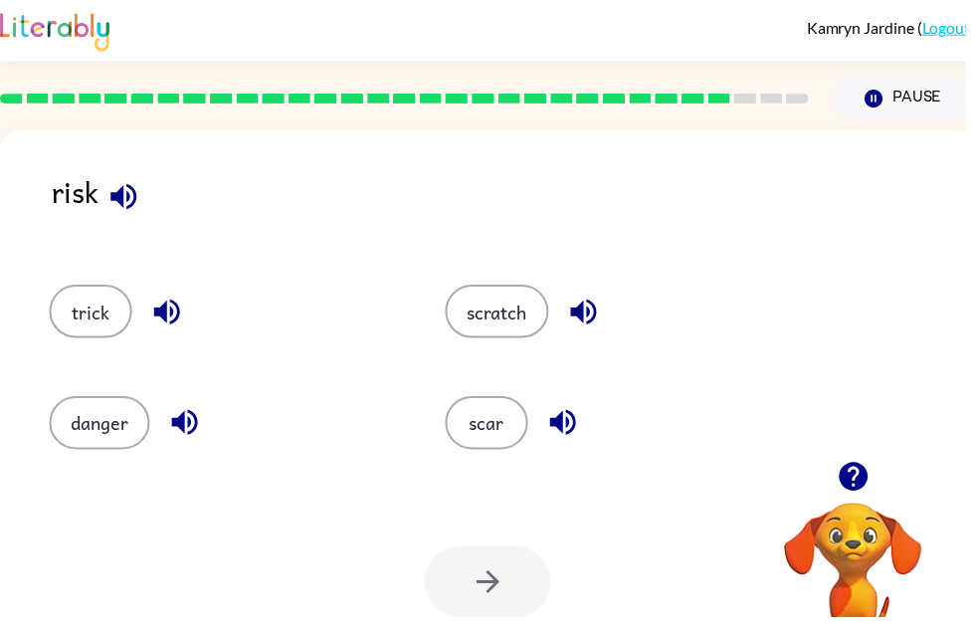
click at [597, 320] on icon "button" at bounding box center [589, 314] width 35 height 35
click at [113, 311] on button "trick" at bounding box center [92, 314] width 84 height 54
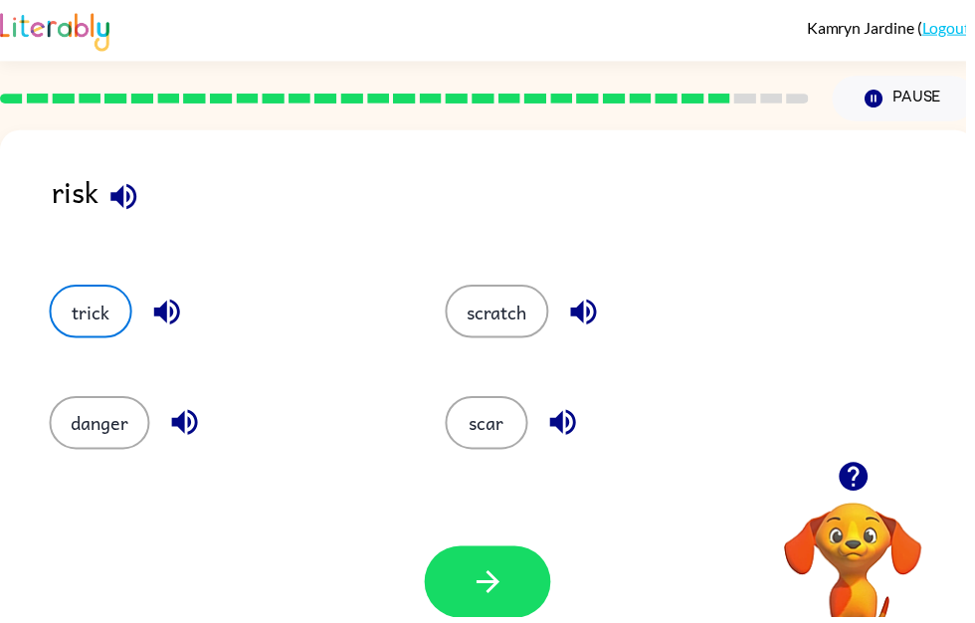
click at [491, 593] on icon "button" at bounding box center [492, 587] width 35 height 35
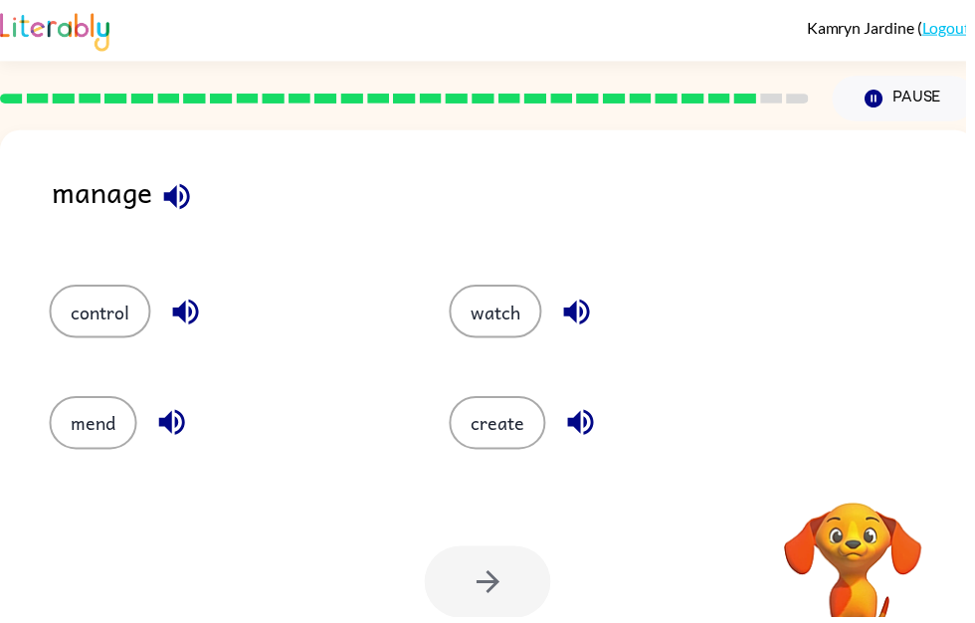
click at [167, 210] on icon "button" at bounding box center [178, 198] width 35 height 35
click at [200, 316] on icon "button" at bounding box center [187, 315] width 26 height 26
click at [197, 422] on button "button" at bounding box center [173, 426] width 51 height 51
click at [175, 417] on icon "button" at bounding box center [173, 426] width 35 height 35
click at [602, 301] on button "button" at bounding box center [582, 314] width 51 height 51
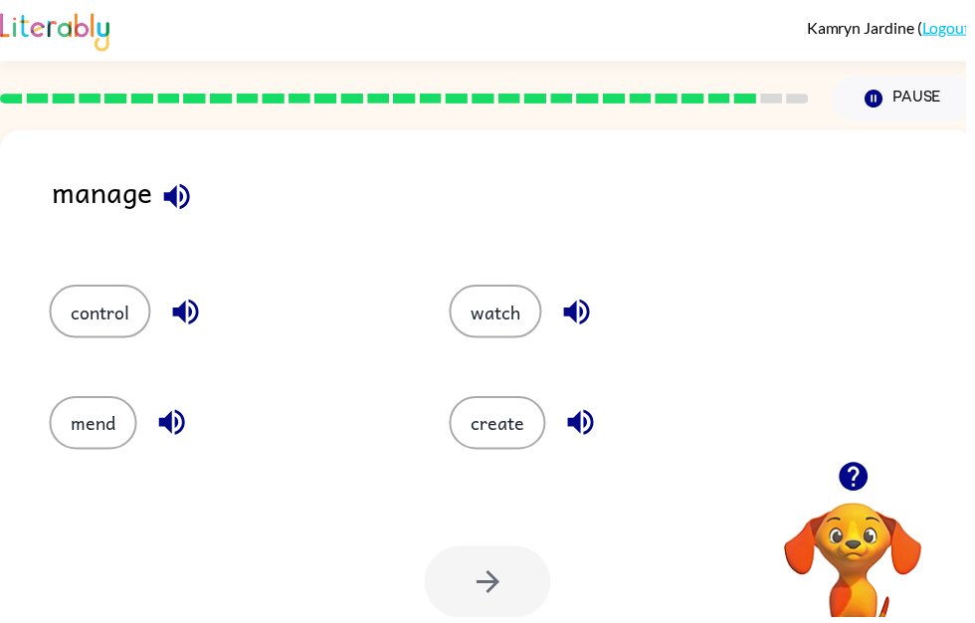
click at [592, 313] on icon "button" at bounding box center [582, 314] width 35 height 35
click at [582, 424] on icon "button" at bounding box center [586, 427] width 26 height 26
click at [583, 440] on icon "button" at bounding box center [586, 426] width 35 height 35
click at [530, 438] on button "create" at bounding box center [501, 427] width 97 height 54
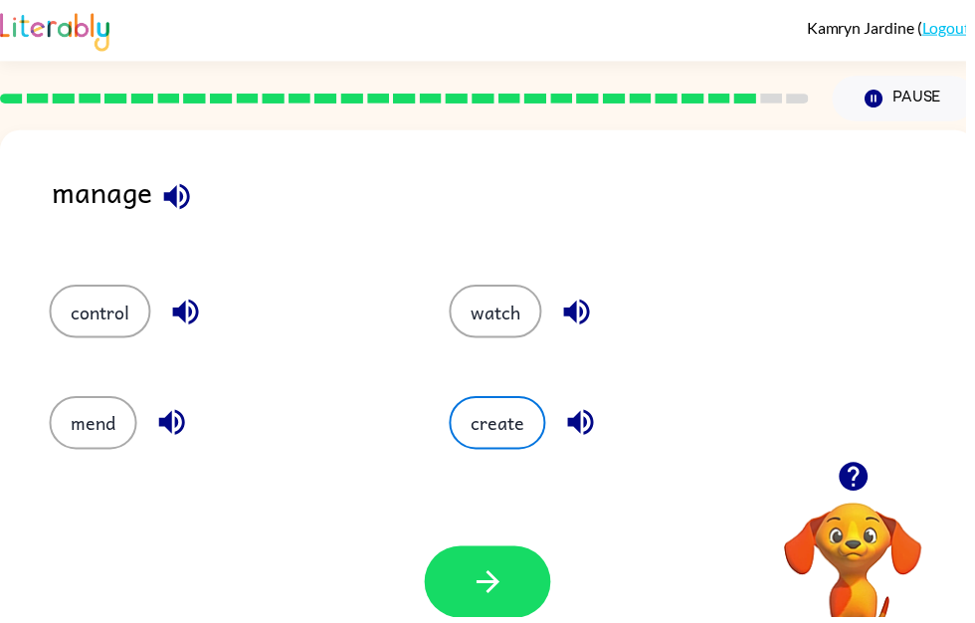
click at [506, 578] on icon "button" at bounding box center [492, 587] width 35 height 35
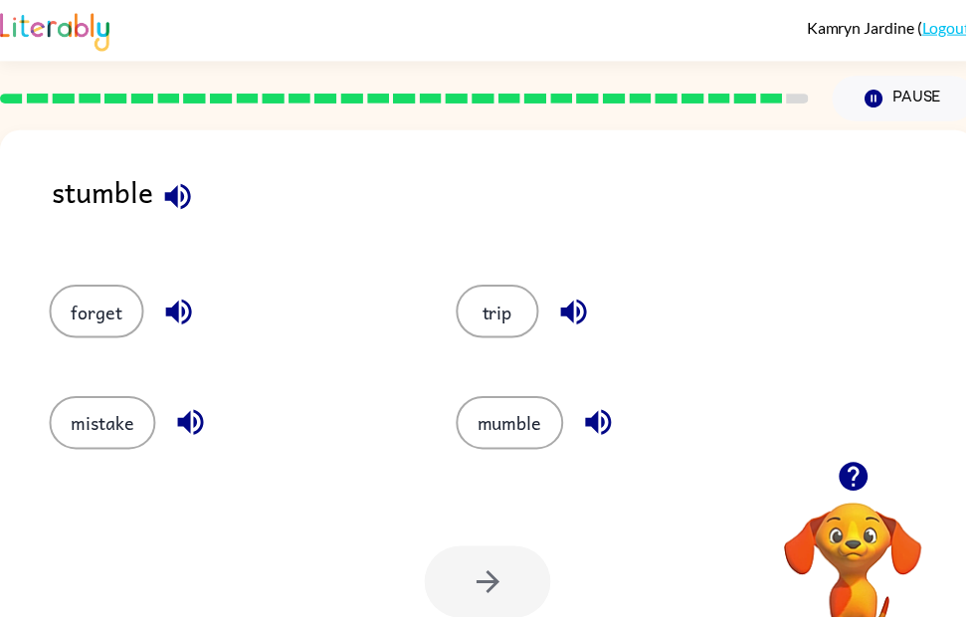
click at [188, 211] on icon "button" at bounding box center [179, 198] width 35 height 35
click at [195, 300] on icon "button" at bounding box center [180, 314] width 35 height 35
click at [197, 327] on icon "button" at bounding box center [180, 314] width 35 height 35
click at [213, 433] on button "button" at bounding box center [192, 426] width 51 height 51
click at [582, 321] on icon "button" at bounding box center [579, 315] width 26 height 26
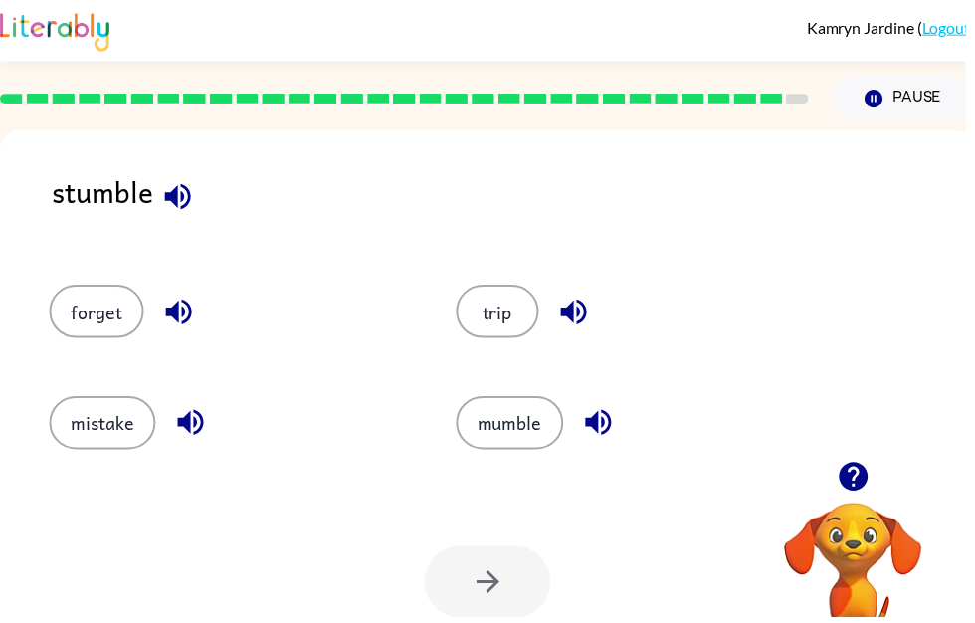
click at [610, 425] on icon "button" at bounding box center [604, 426] width 35 height 35
click at [518, 329] on button "trip" at bounding box center [502, 314] width 84 height 54
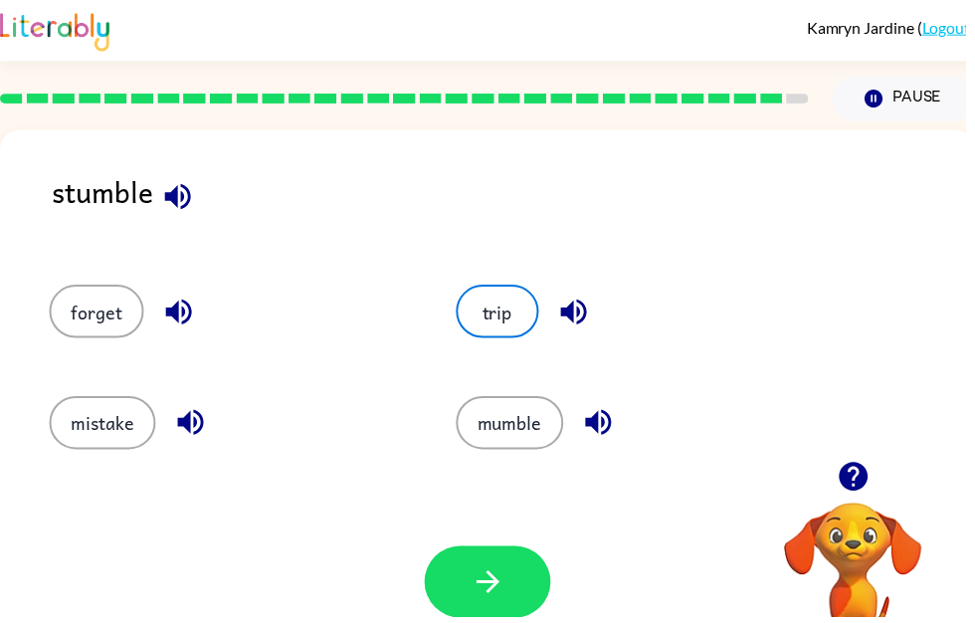
click at [515, 590] on button "button" at bounding box center [492, 587] width 127 height 73
